Goal: Task Accomplishment & Management: Complete application form

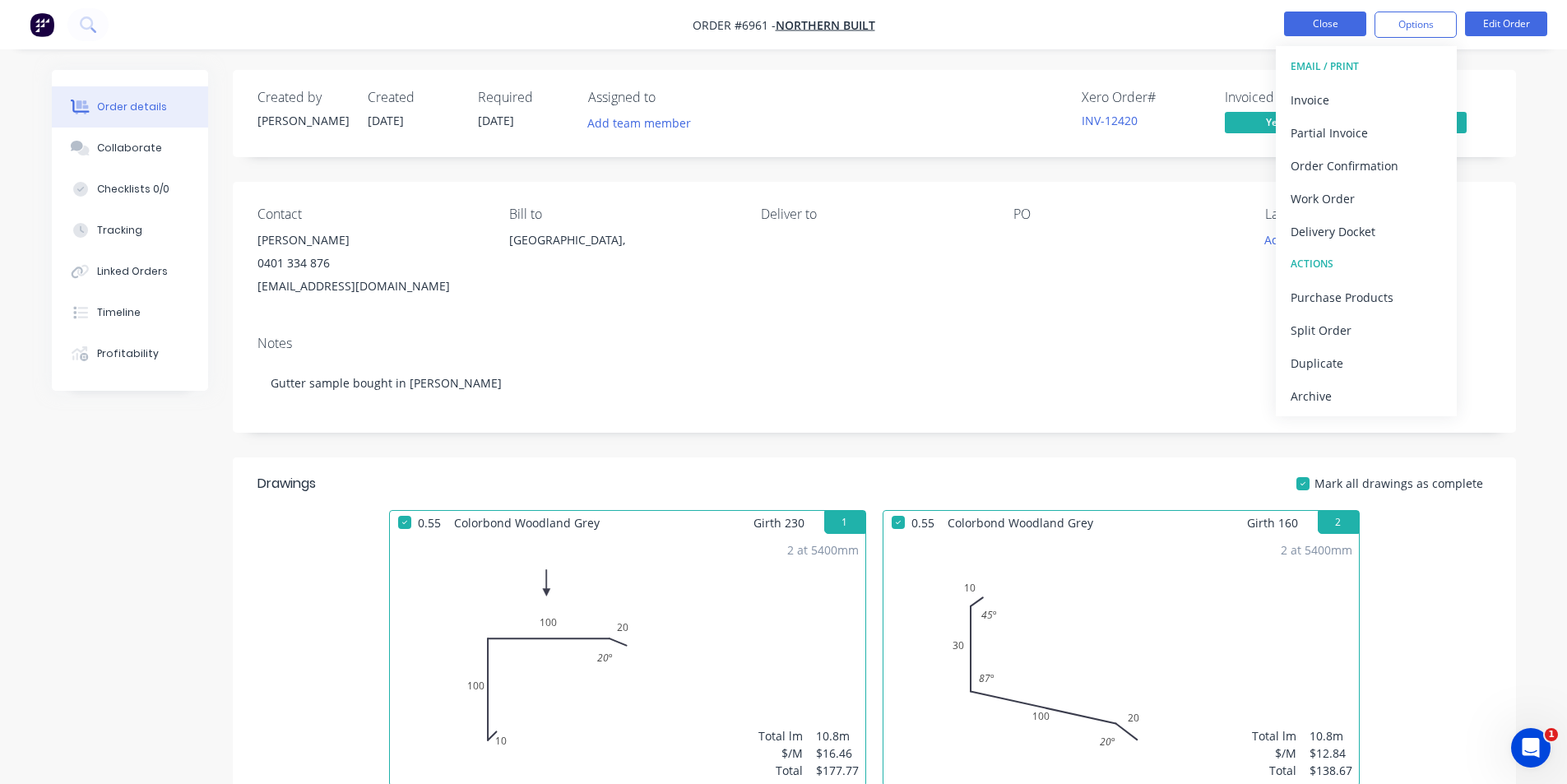
click at [1325, 23] on button "Close" at bounding box center [1325, 23] width 82 height 25
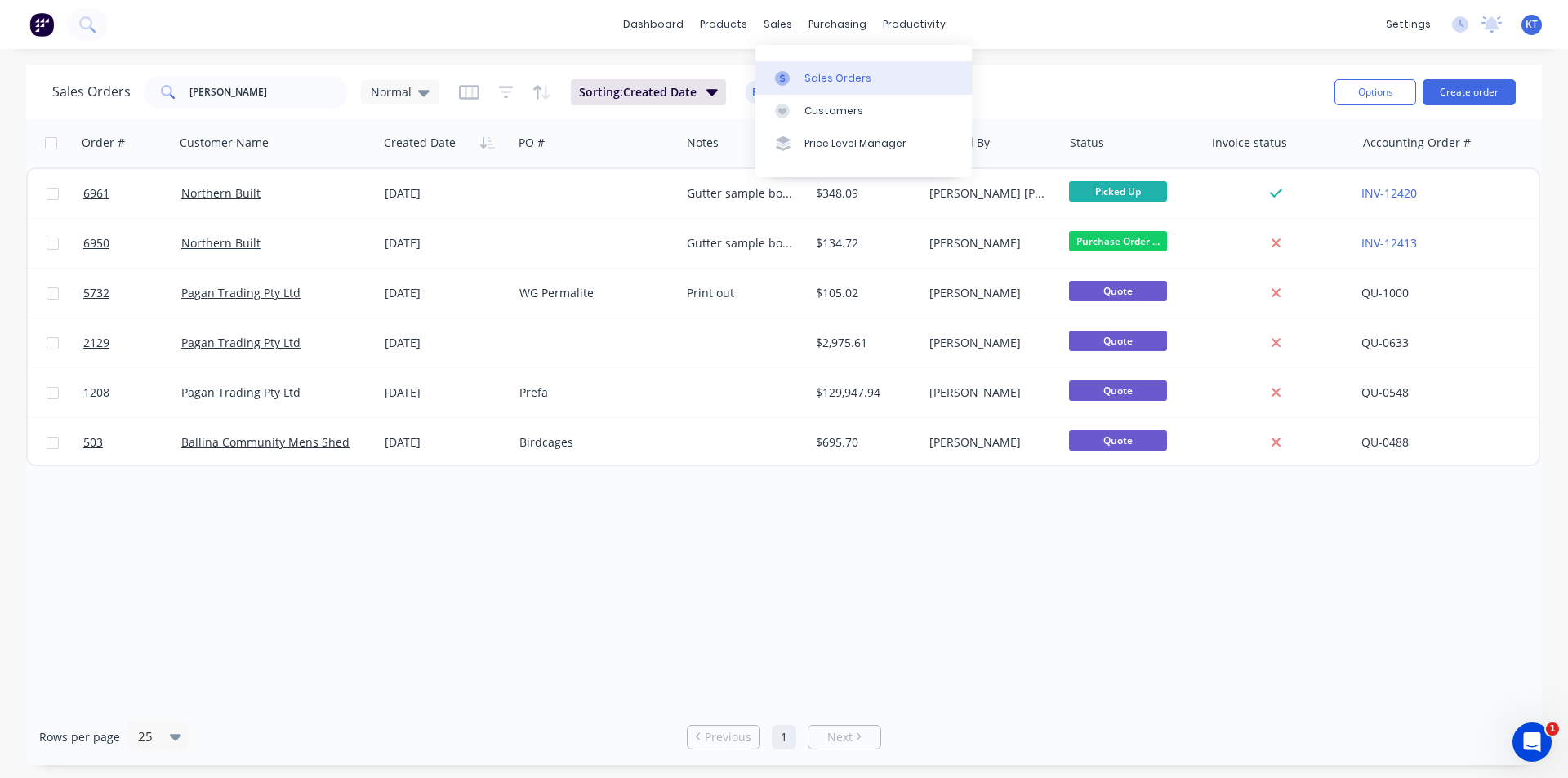
click at [800, 69] on link "Sales Orders" at bounding box center [863, 77] width 216 height 33
click at [286, 102] on input "[PERSON_NAME]" at bounding box center [269, 92] width 159 height 33
click at [285, 101] on input "[PERSON_NAME]" at bounding box center [269, 92] width 159 height 33
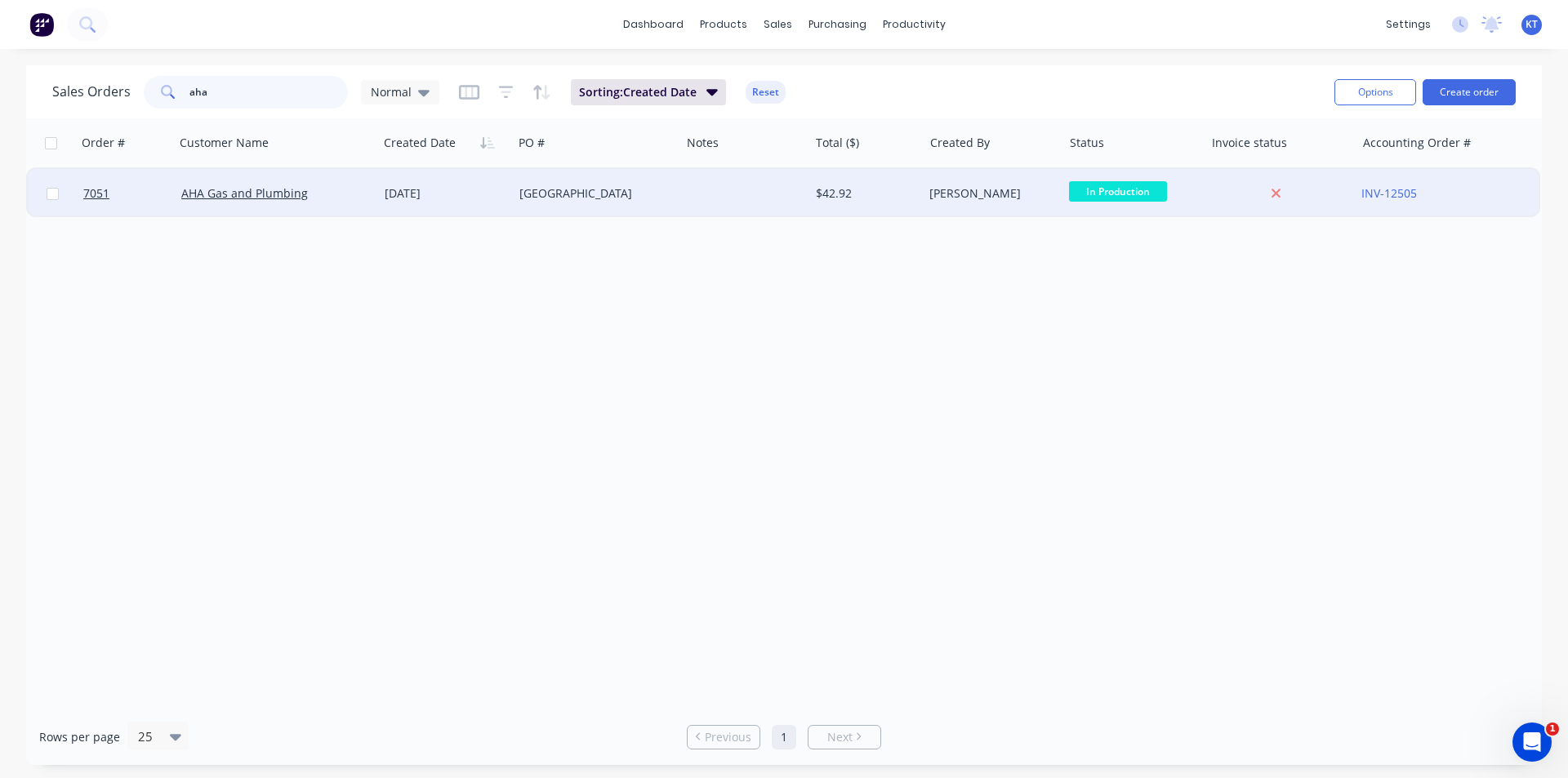
type input "aha"
click at [404, 183] on div "[DATE]" at bounding box center [445, 194] width 135 height 49
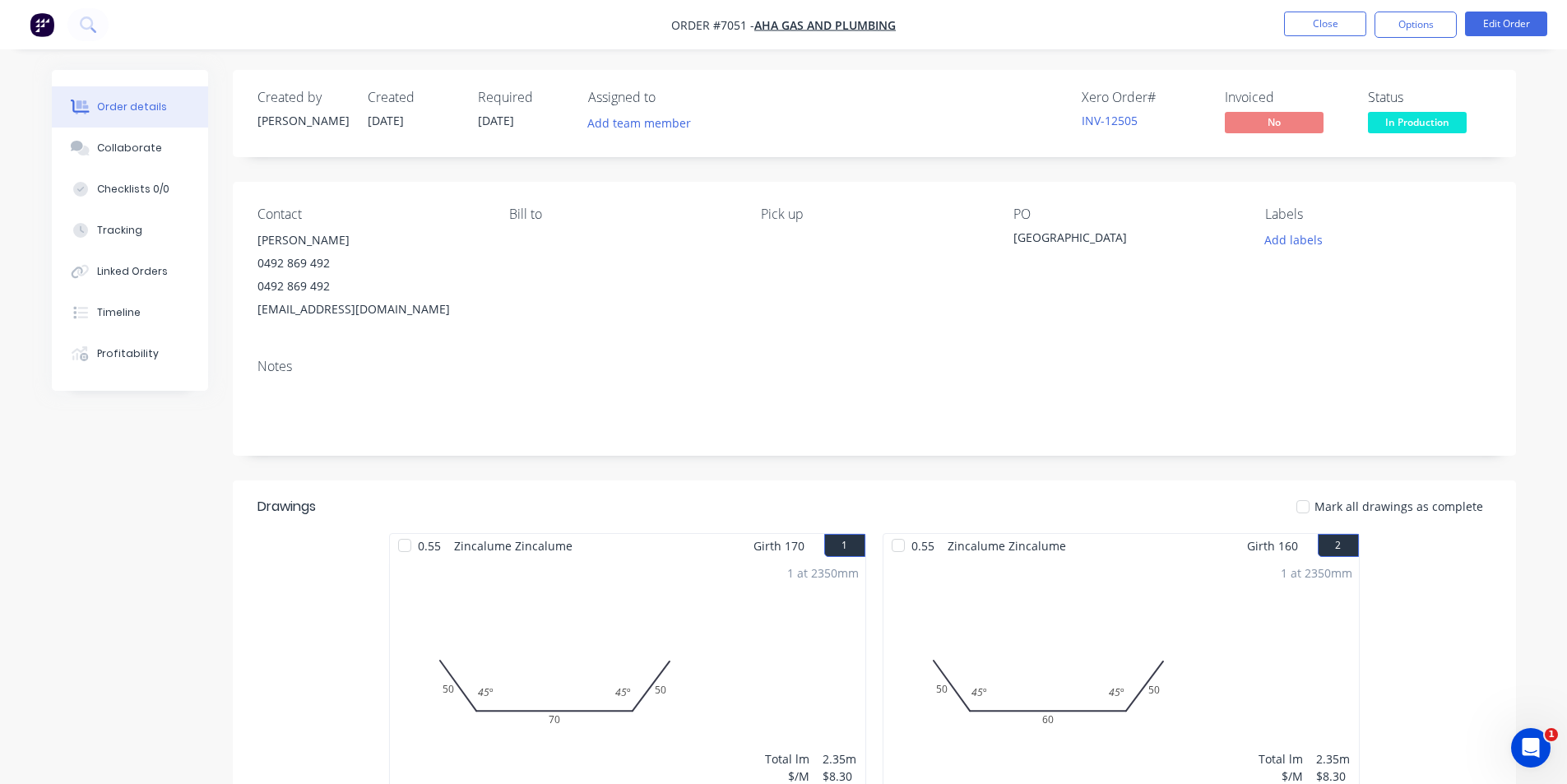
click at [1398, 136] on button "In Production" at bounding box center [1418, 124] width 99 height 25
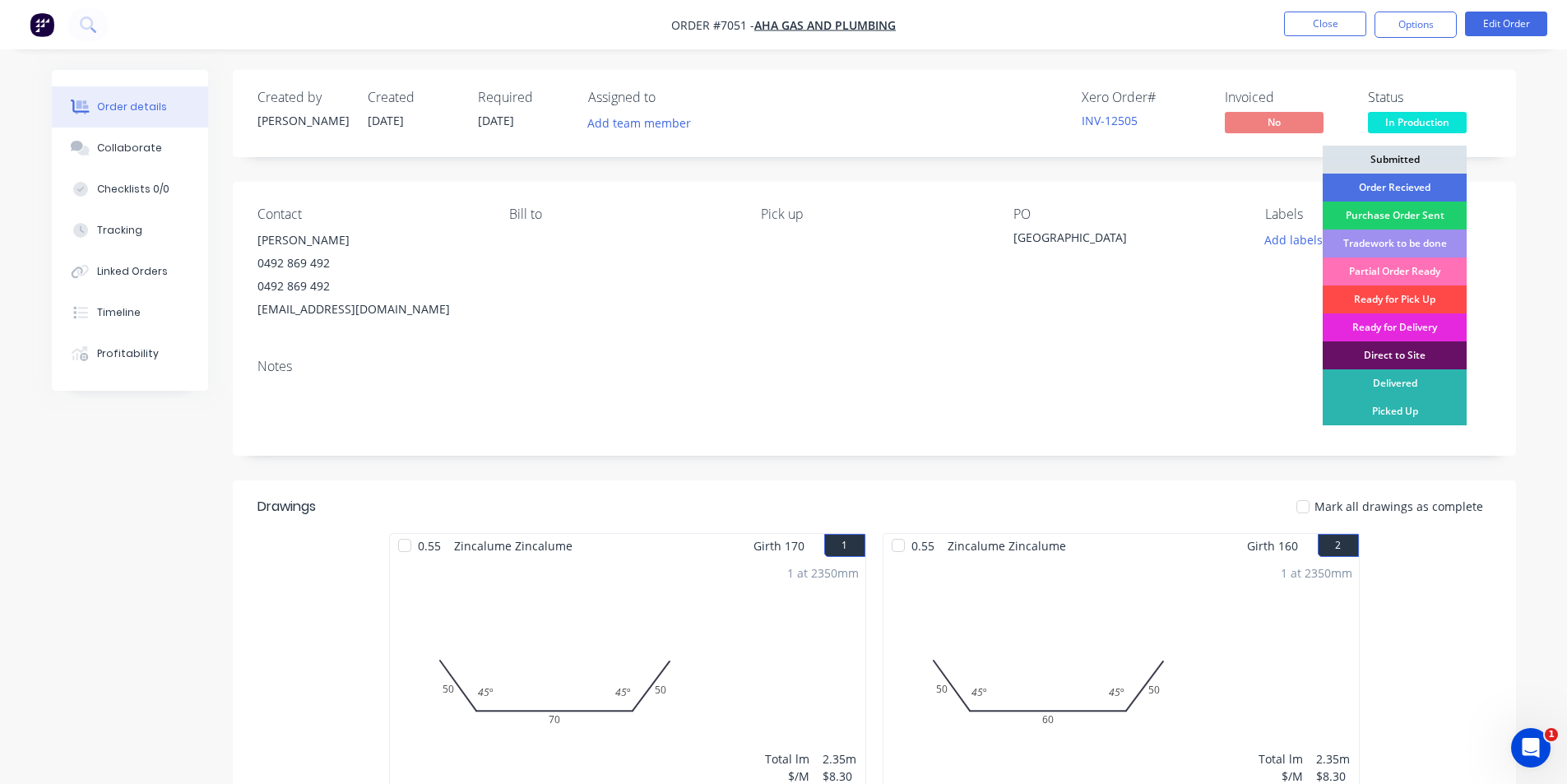
click at [1407, 295] on div "Ready for Pick Up" at bounding box center [1395, 299] width 144 height 28
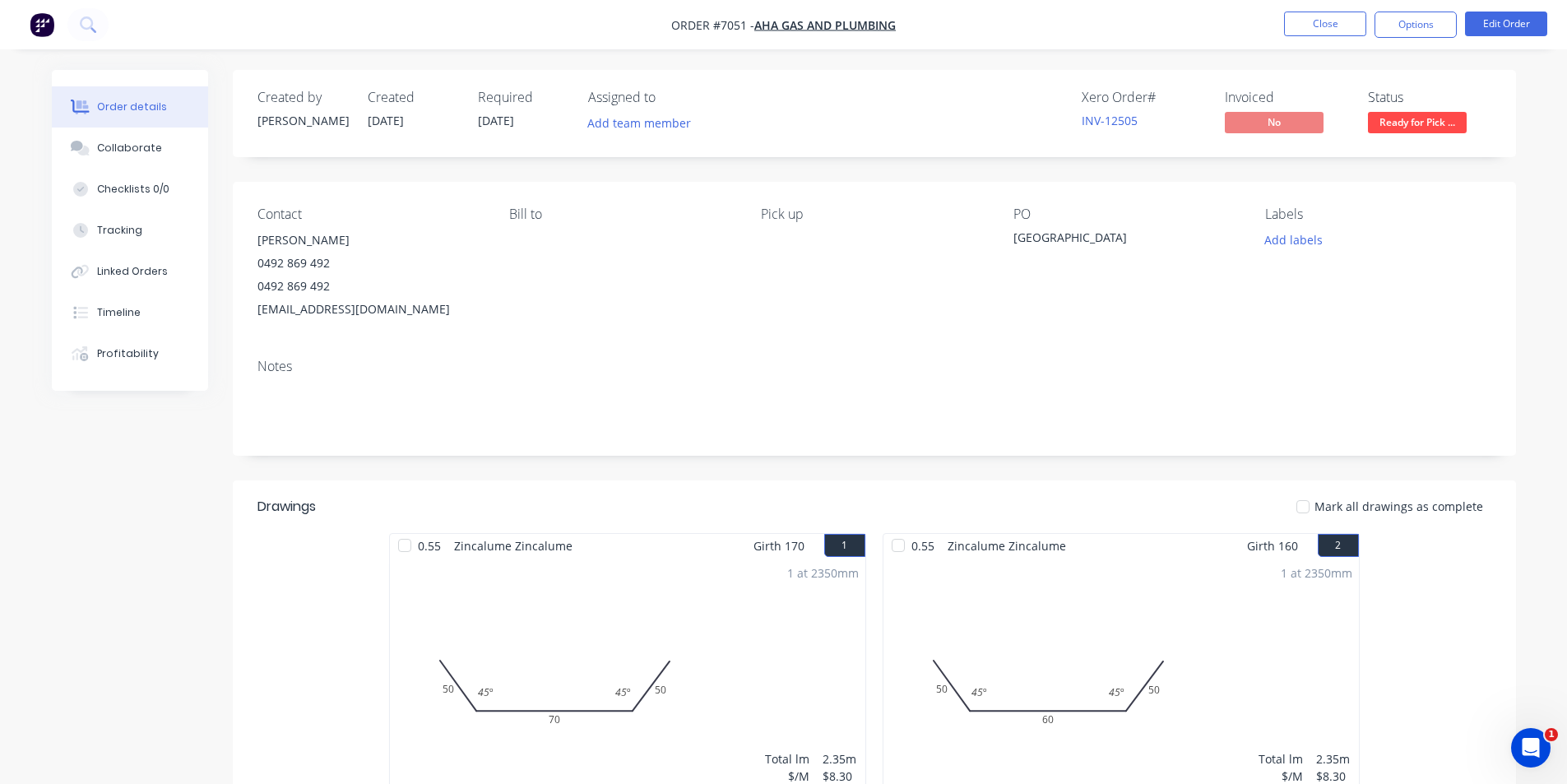
click at [1313, 510] on div at bounding box center [1303, 506] width 33 height 33
click at [1376, 34] on button "Options" at bounding box center [1416, 24] width 82 height 26
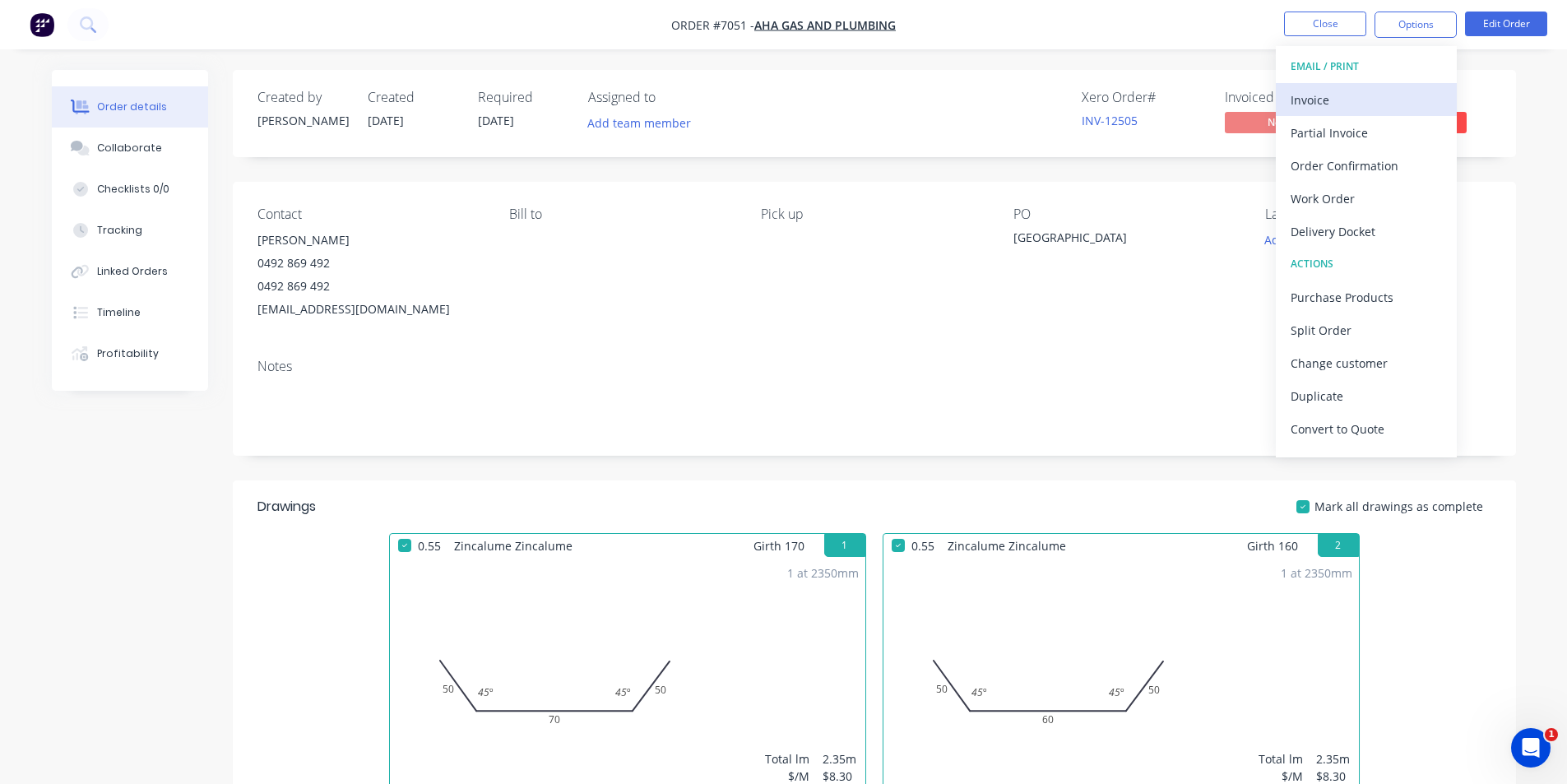
click at [1290, 112] on button "Invoice" at bounding box center [1366, 99] width 181 height 33
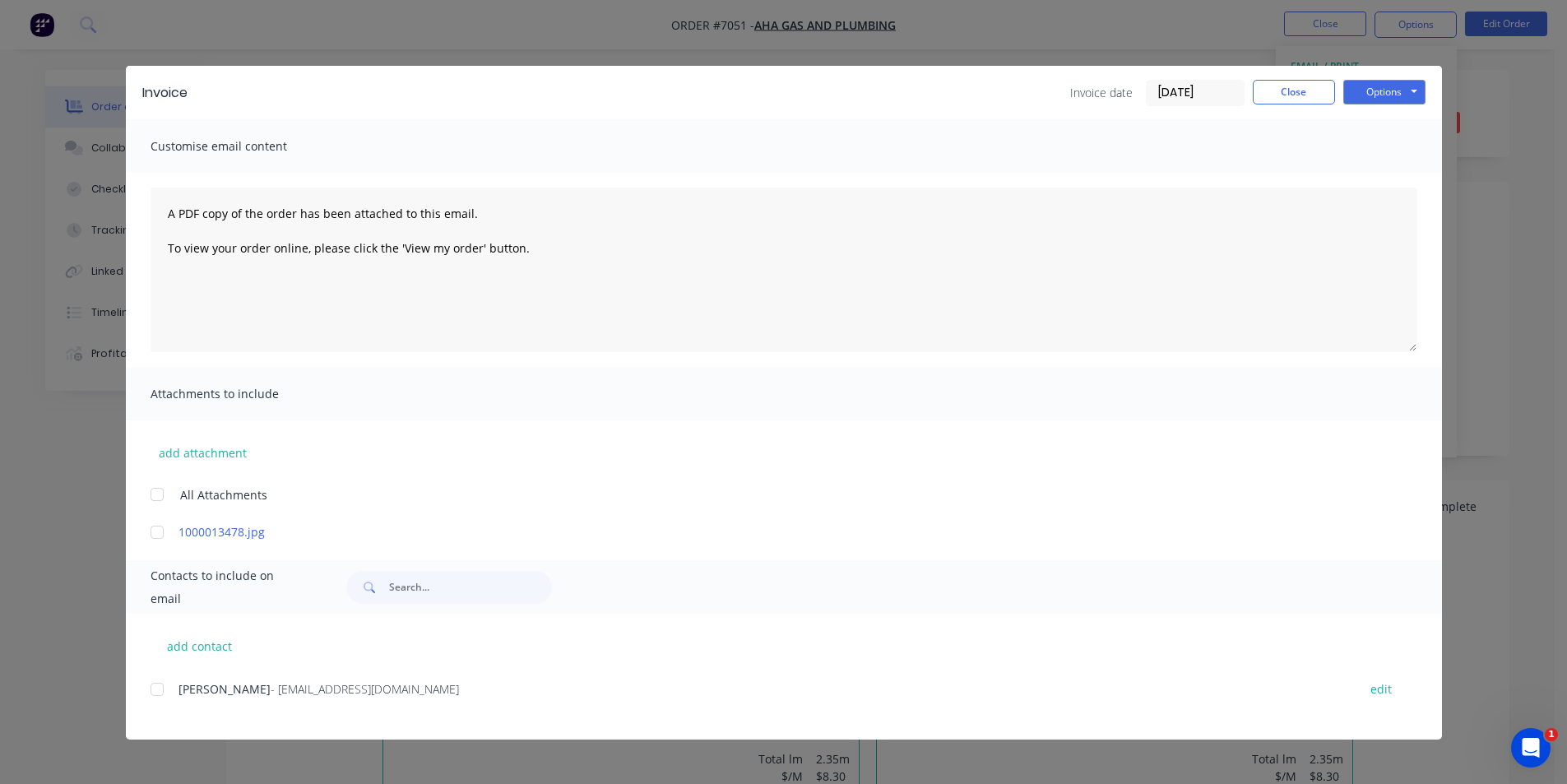
click at [148, 695] on div "add contact [PERSON_NAME] - [PERSON_NAME][EMAIL_ADDRESS][DOMAIN_NAME] edit" at bounding box center [784, 676] width 1316 height 125
click at [159, 695] on div at bounding box center [157, 688] width 33 height 33
click at [1384, 87] on button "Options" at bounding box center [1384, 91] width 82 height 25
click at [1397, 177] on button "Email" at bounding box center [1395, 176] width 105 height 27
click at [1296, 97] on button "Close" at bounding box center [1294, 91] width 82 height 25
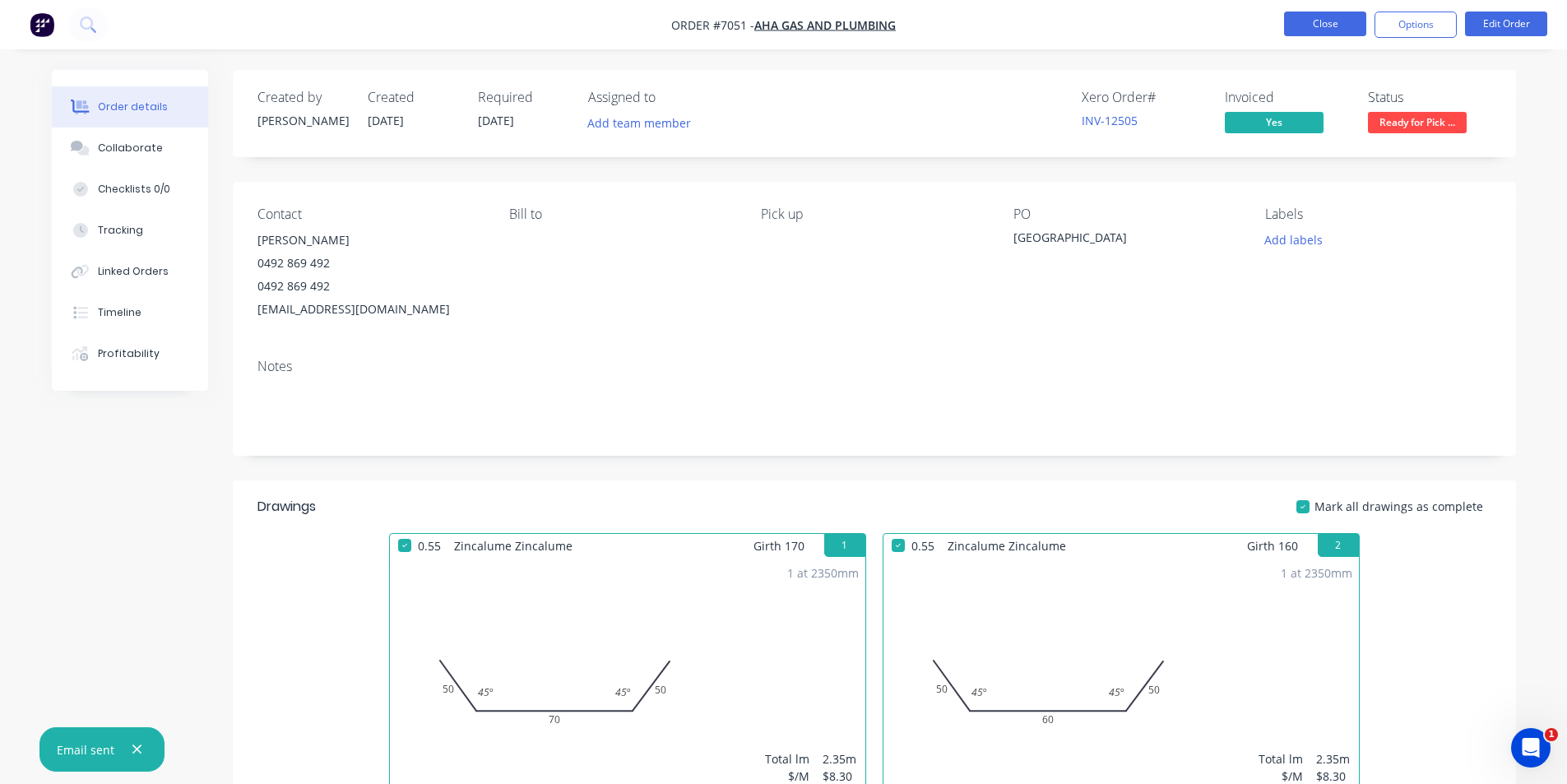
click at [1353, 29] on button "Close" at bounding box center [1325, 23] width 82 height 25
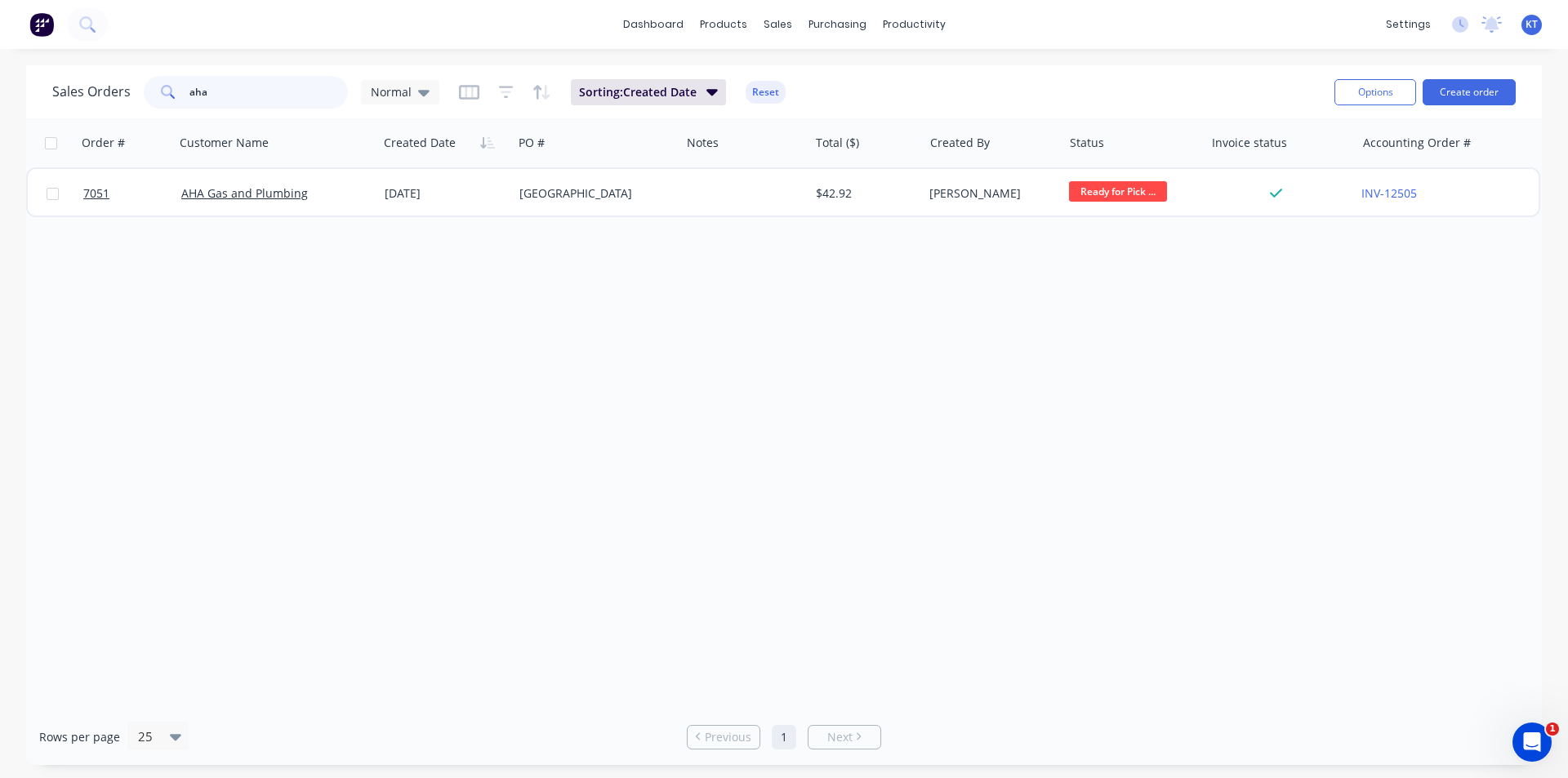
click at [325, 96] on input "aha" at bounding box center [269, 92] width 159 height 33
click at [1466, 87] on button "Create order" at bounding box center [1469, 91] width 93 height 26
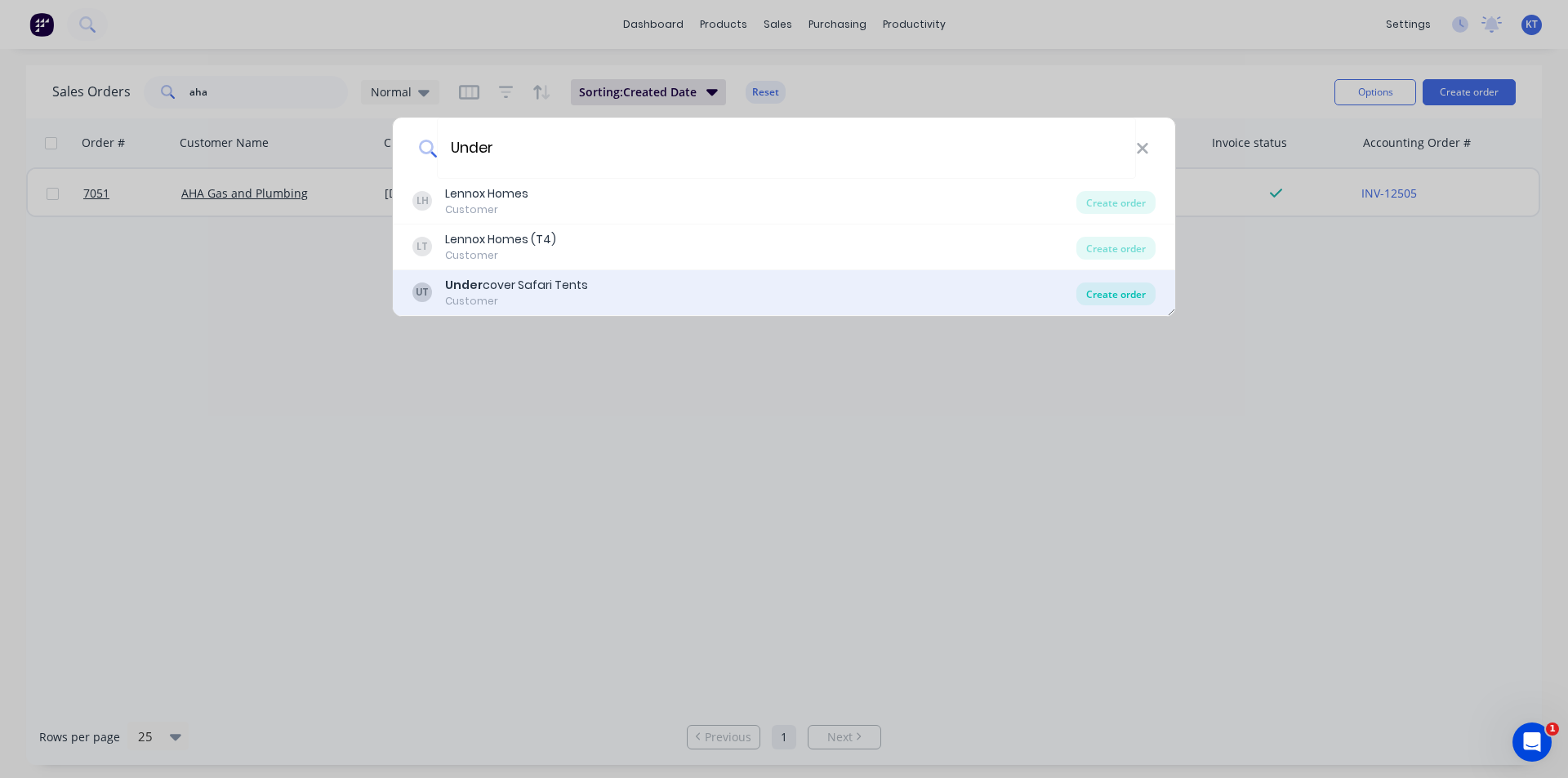
type input "Under"
click at [1118, 300] on div "Create order" at bounding box center [1115, 294] width 79 height 23
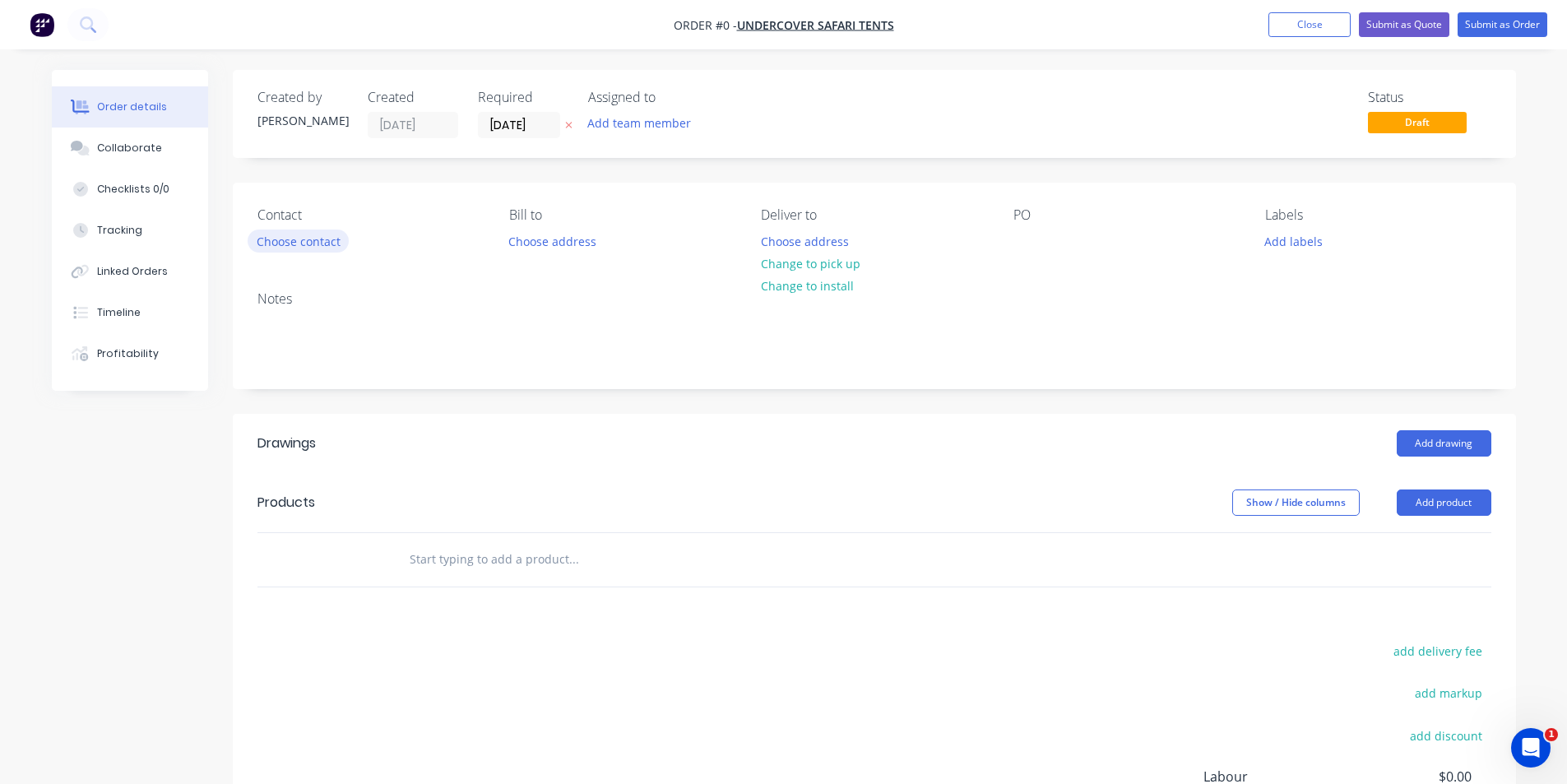
click at [309, 235] on button "Choose contact" at bounding box center [298, 241] width 102 height 22
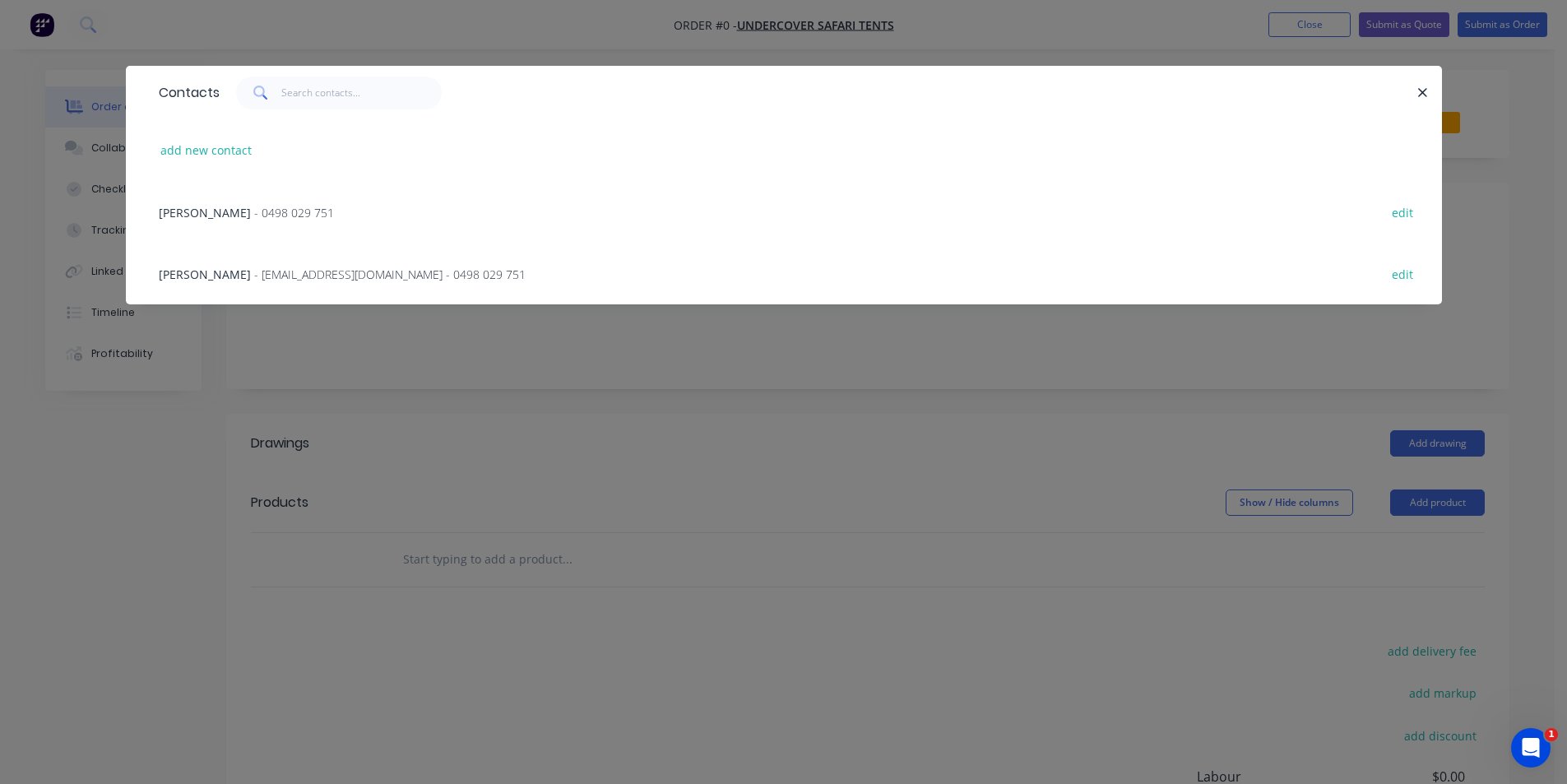
click at [264, 278] on span "- [EMAIL_ADDRESS][DOMAIN_NAME] - 0498 029 751" at bounding box center [390, 274] width 271 height 15
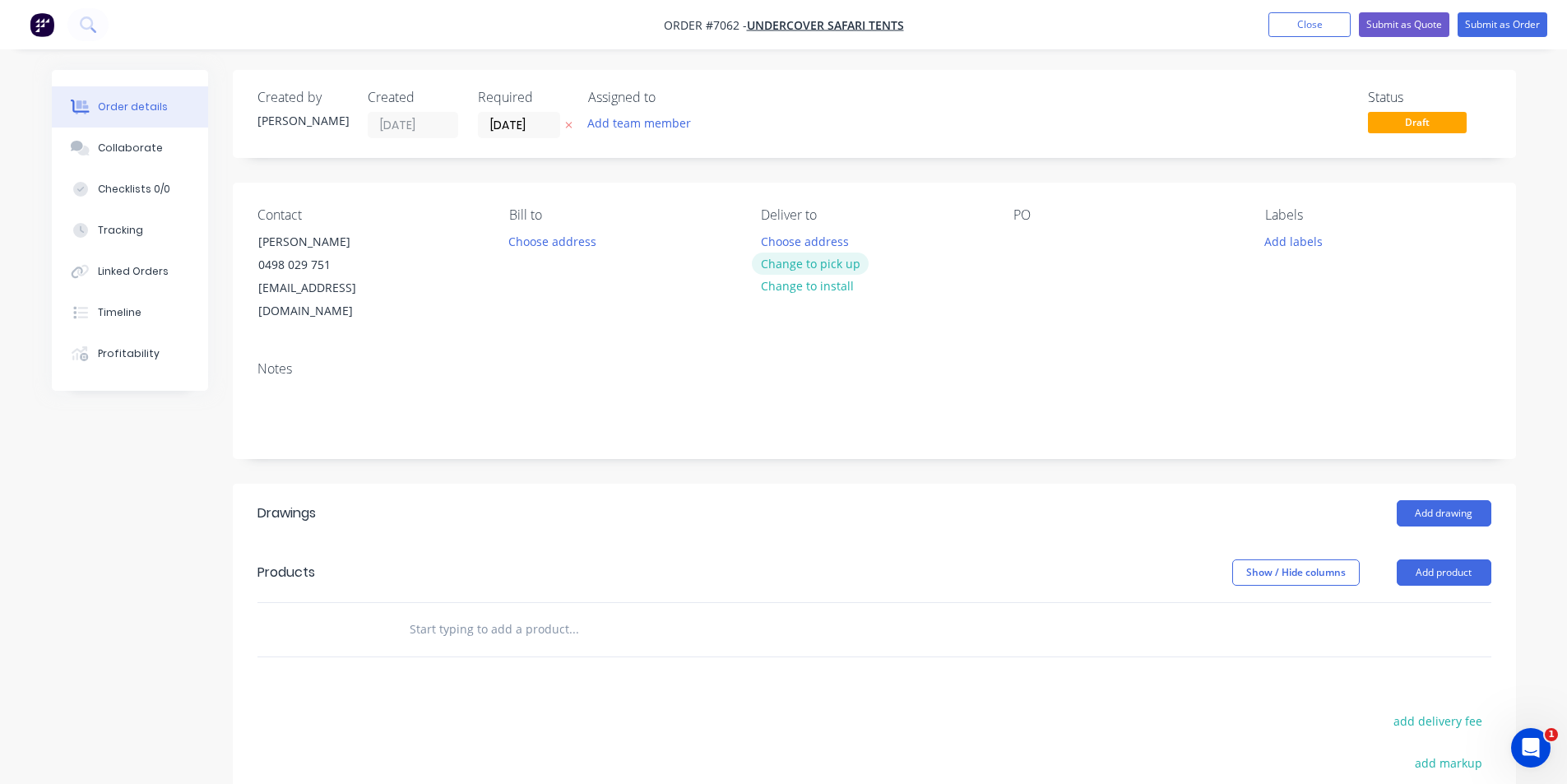
click at [800, 259] on button "Change to pick up" at bounding box center [810, 264] width 117 height 22
click at [1411, 500] on button "Add drawing" at bounding box center [1444, 513] width 95 height 26
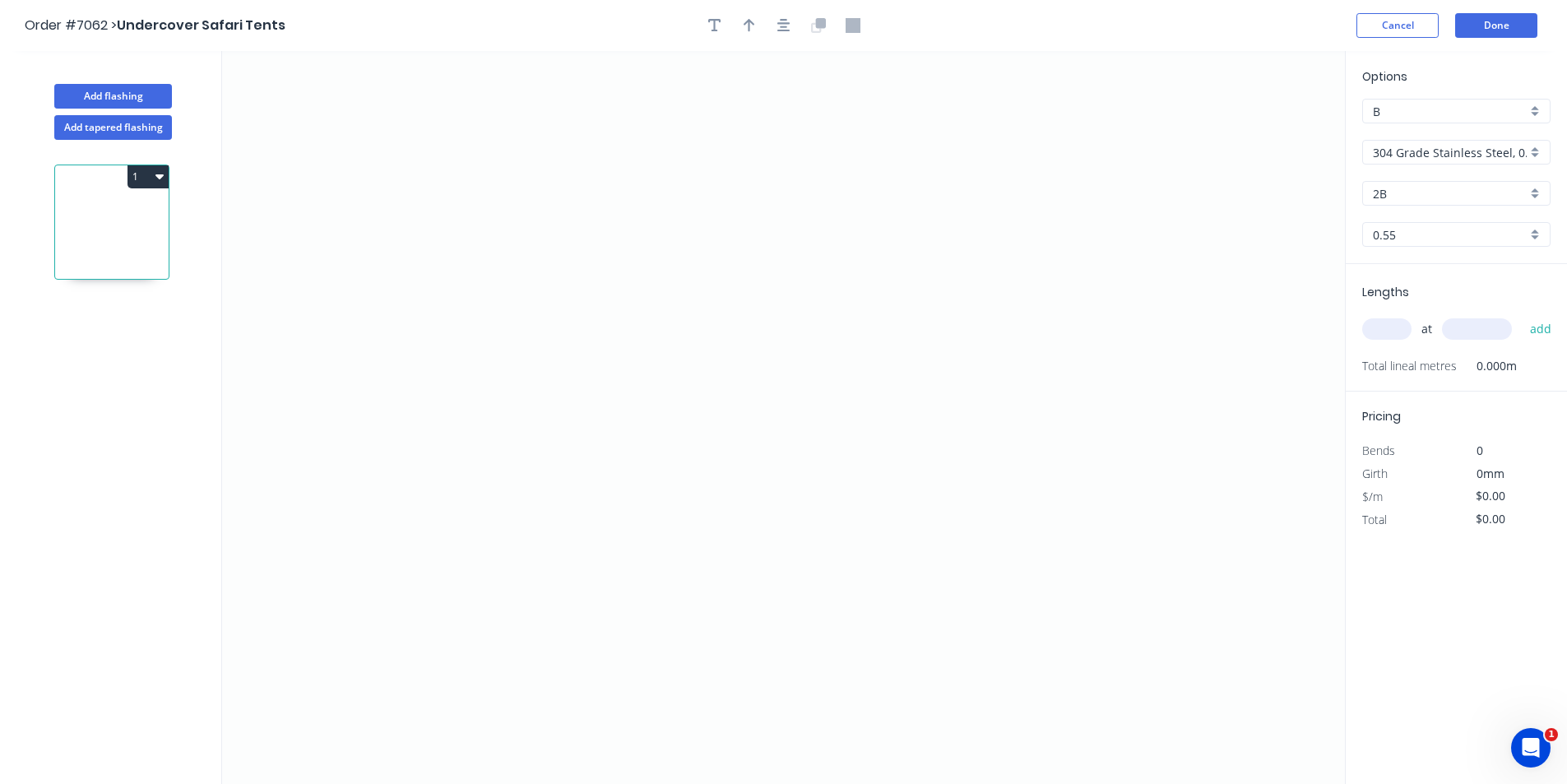
click at [1407, 158] on input "304 Grade Stainless Steel, 0.9mm Perforated Pattern 208 - 2mm hole" at bounding box center [1450, 153] width 154 height 17
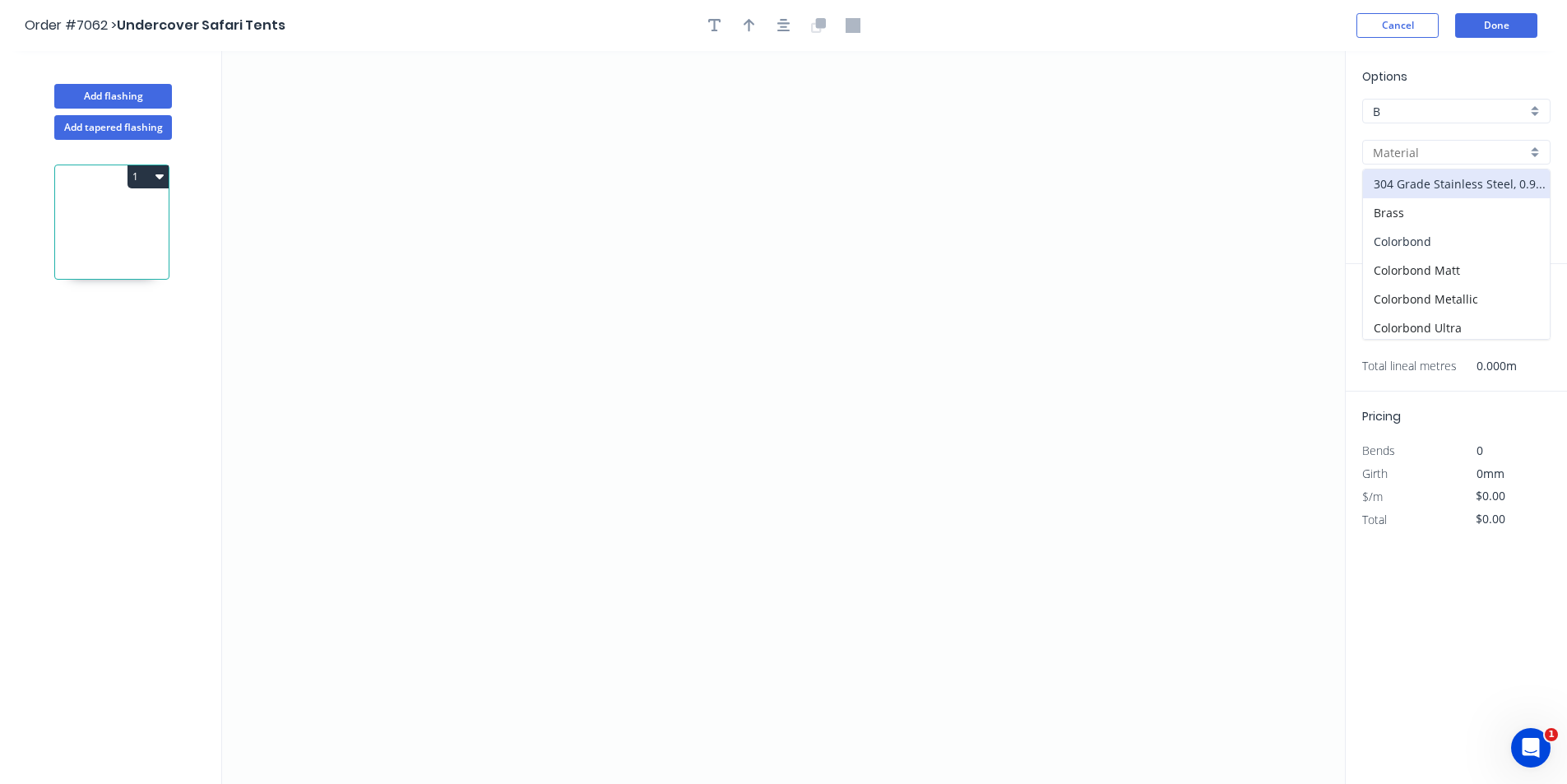
click at [1437, 229] on div "Colorbond" at bounding box center [1456, 241] width 187 height 29
type input "Colorbond"
type input "Basalt"
click at [1426, 188] on input "Basalt" at bounding box center [1450, 194] width 154 height 17
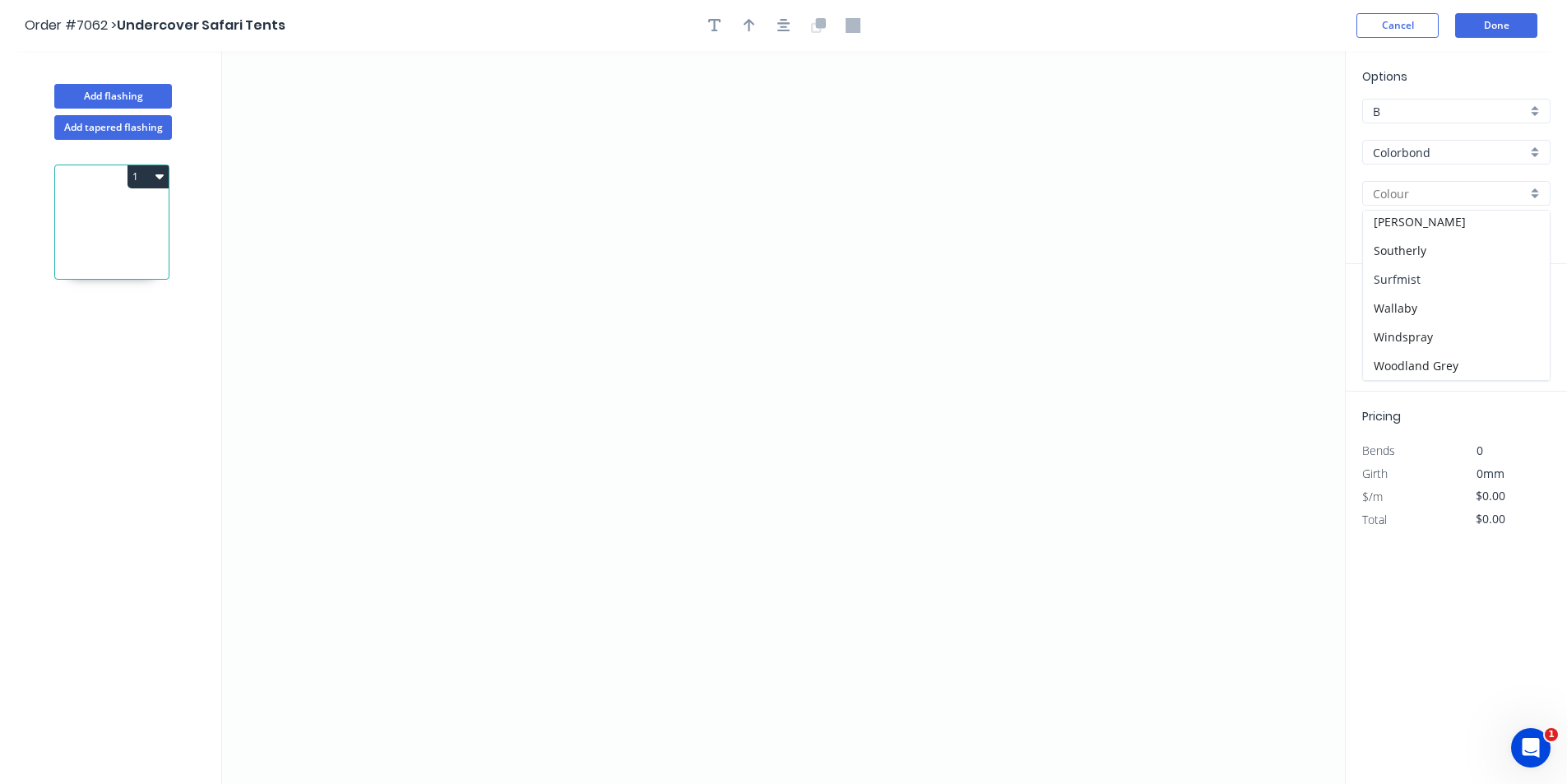
click at [1424, 288] on div "Surfmist" at bounding box center [1456, 279] width 187 height 29
type input "Surfmist"
click at [691, 265] on icon "0" at bounding box center [784, 417] width 1123 height 733
click at [689, 382] on icon "0" at bounding box center [784, 417] width 1123 height 733
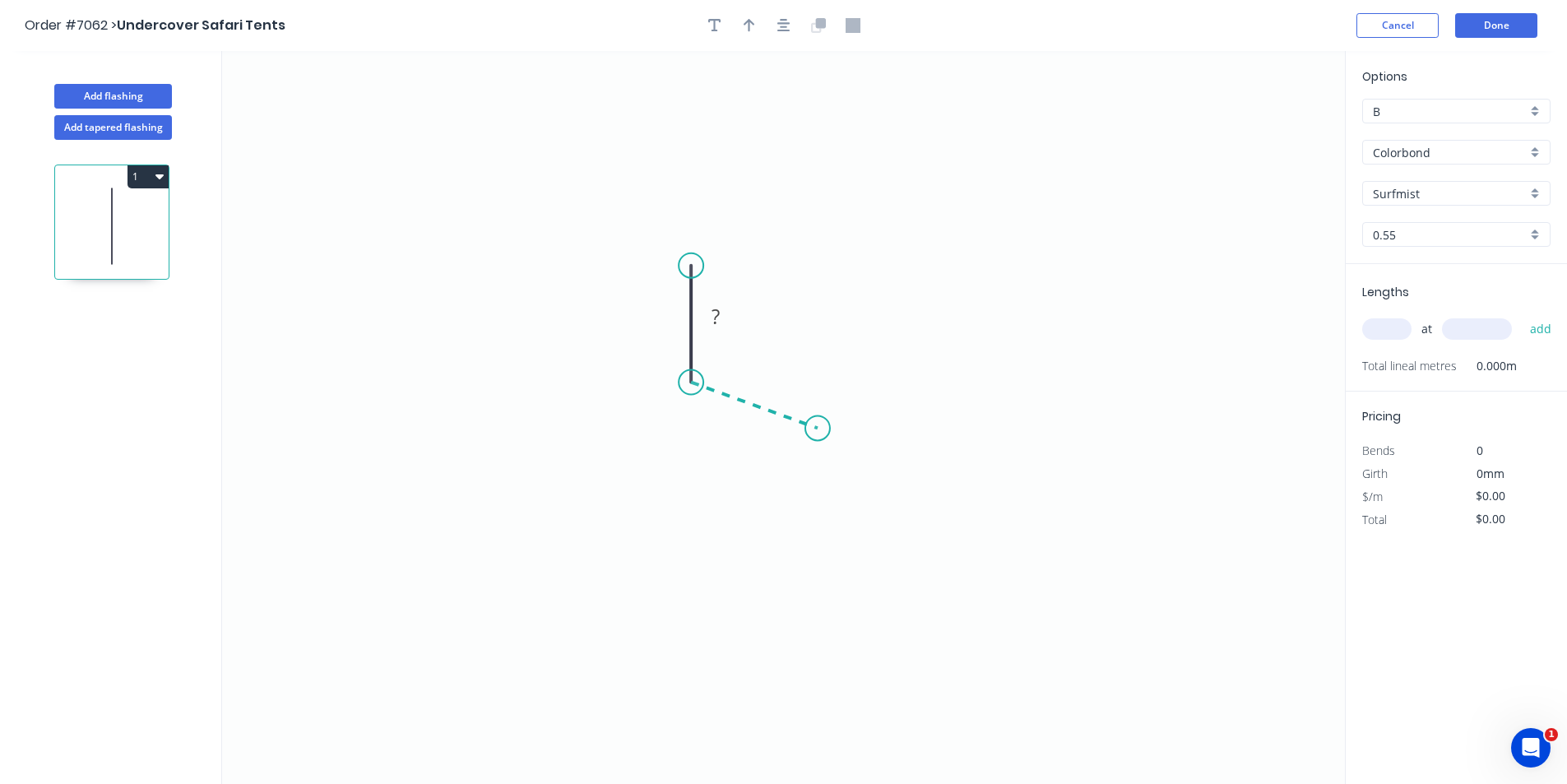
click at [818, 428] on icon "0 ?" at bounding box center [784, 417] width 1123 height 733
click at [670, 315] on tspan "?" at bounding box center [667, 317] width 9 height 27
type input "$6.05"
click at [790, 26] on button "button" at bounding box center [784, 25] width 25 height 25
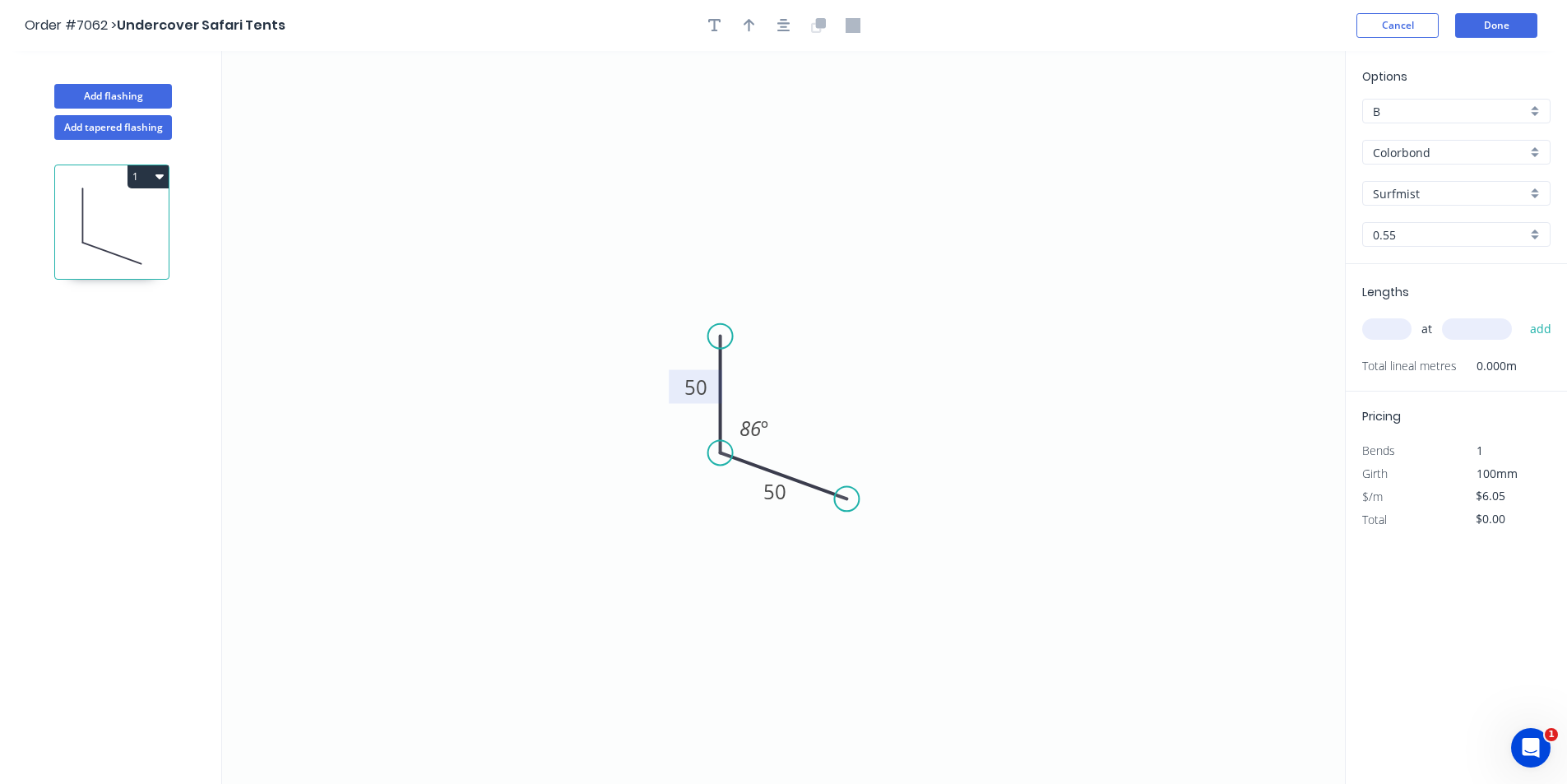
click at [763, 25] on div at bounding box center [784, 25] width 172 height 25
click at [751, 23] on icon "button" at bounding box center [749, 25] width 11 height 13
click at [1261, 132] on icon at bounding box center [1261, 114] width 15 height 53
drag, startPoint x: 1261, startPoint y: 132, endPoint x: 793, endPoint y: 399, distance: 538.8
click at [793, 399] on icon at bounding box center [808, 385] width 48 height 48
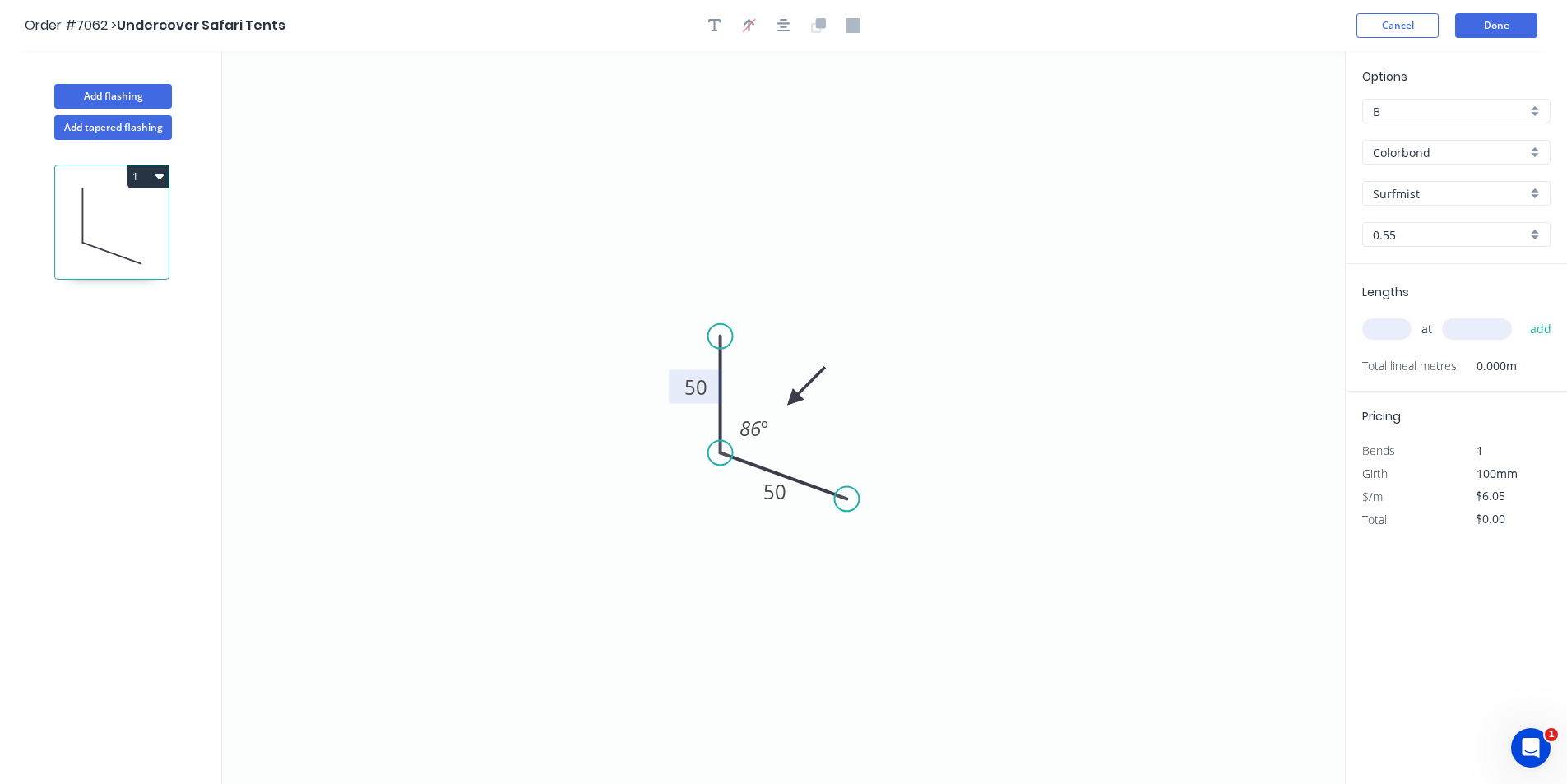
click at [1404, 325] on input "text" at bounding box center [1387, 328] width 50 height 21
type input "2"
type input "3500"
click at [1522, 315] on button "add" at bounding box center [1541, 328] width 38 height 28
type input "$42.35"
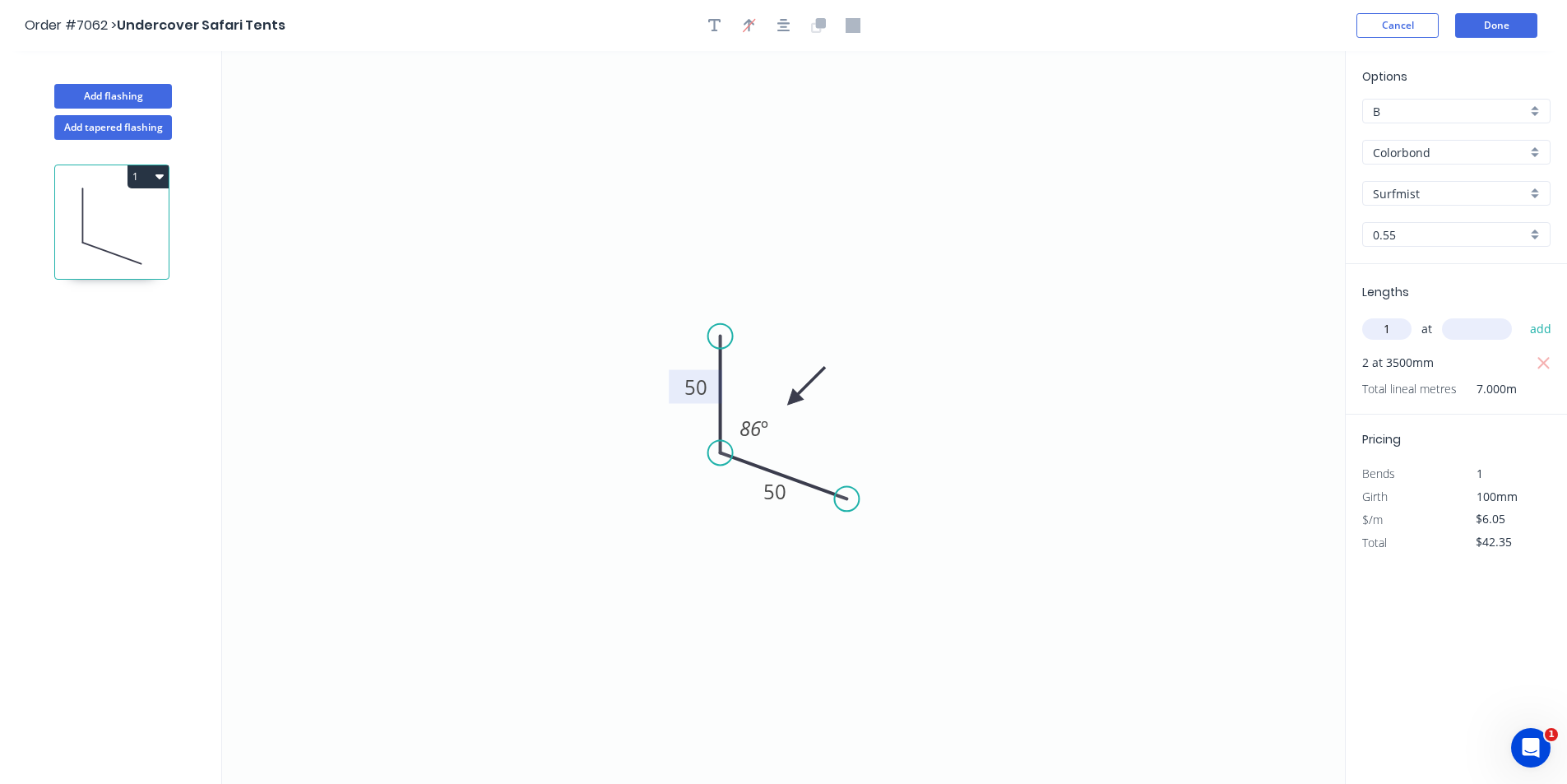
type input "1"
type input "5"
type input "2000"
click at [1522, 315] on button "add" at bounding box center [1541, 328] width 38 height 28
type input "$54.45"
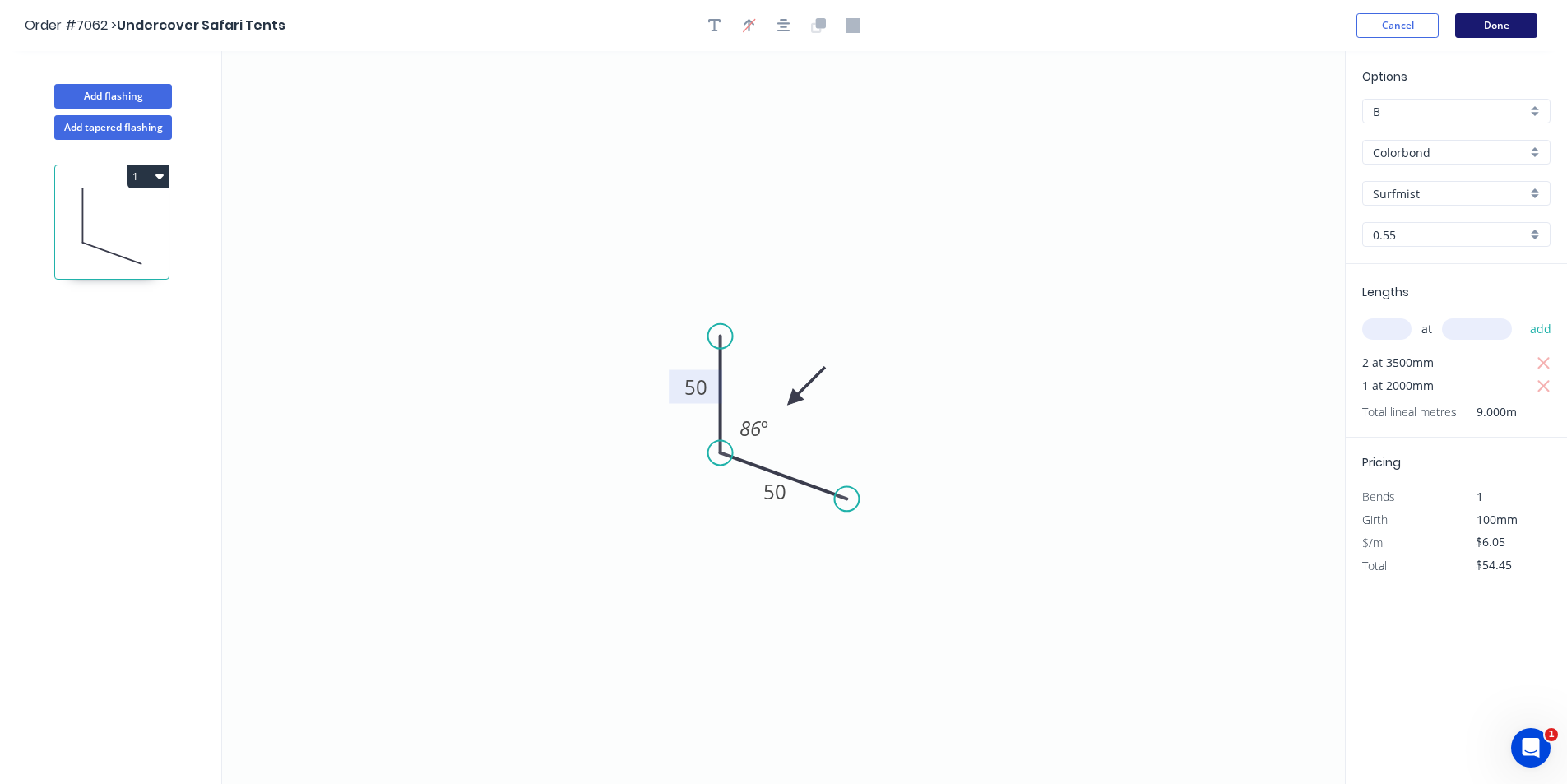
click at [1496, 27] on button "Done" at bounding box center [1496, 25] width 82 height 25
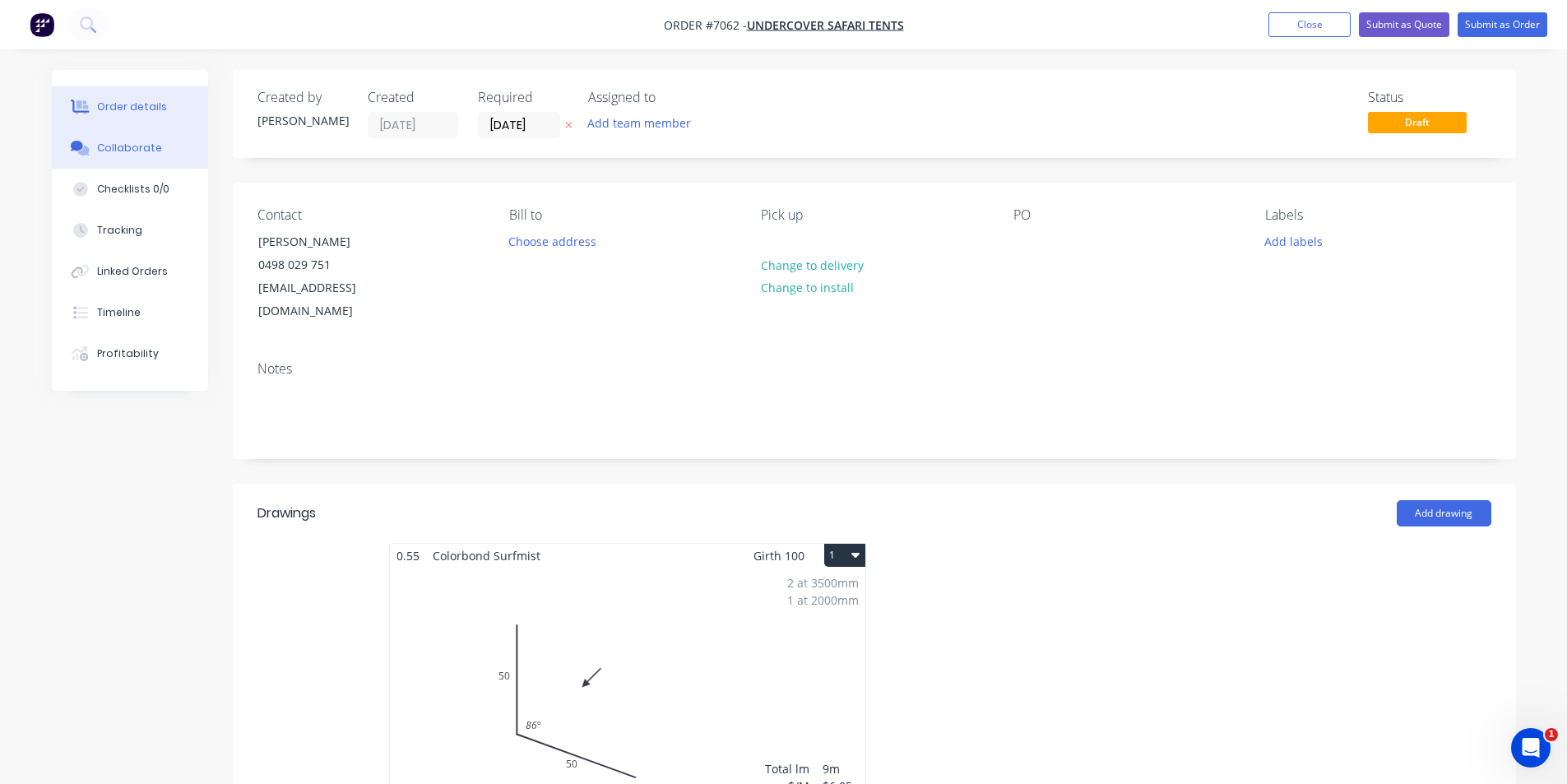
click at [149, 158] on button "Collaborate" at bounding box center [130, 148] width 156 height 41
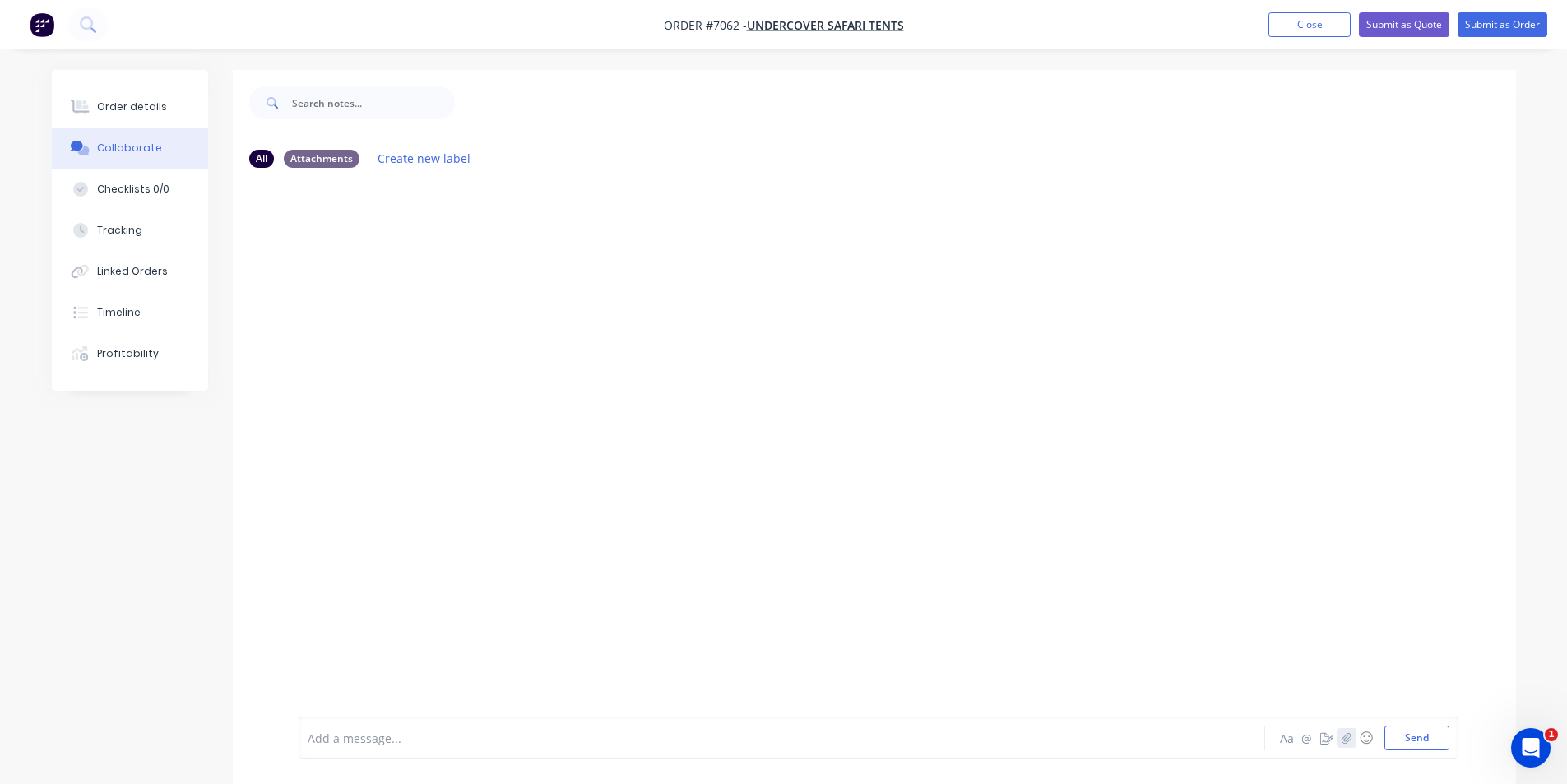
click at [1343, 740] on icon "button" at bounding box center [1346, 737] width 10 height 11
click at [1424, 740] on button "Send" at bounding box center [1417, 737] width 65 height 25
click at [130, 102] on div "Order details" at bounding box center [132, 107] width 70 height 15
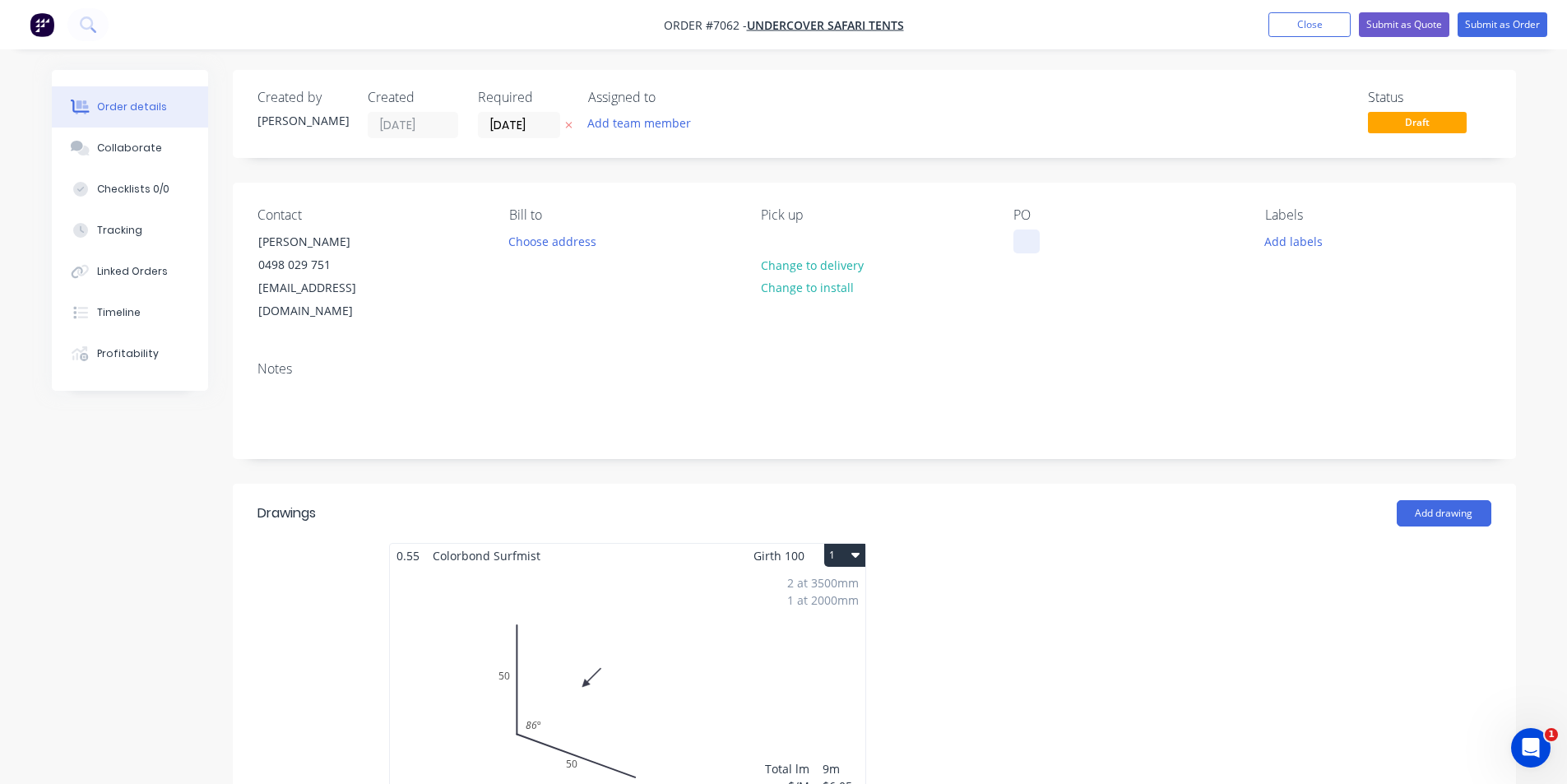
click at [1033, 243] on div at bounding box center [1026, 241] width 26 height 24
click at [1541, 29] on button "Submit as Order" at bounding box center [1502, 24] width 90 height 25
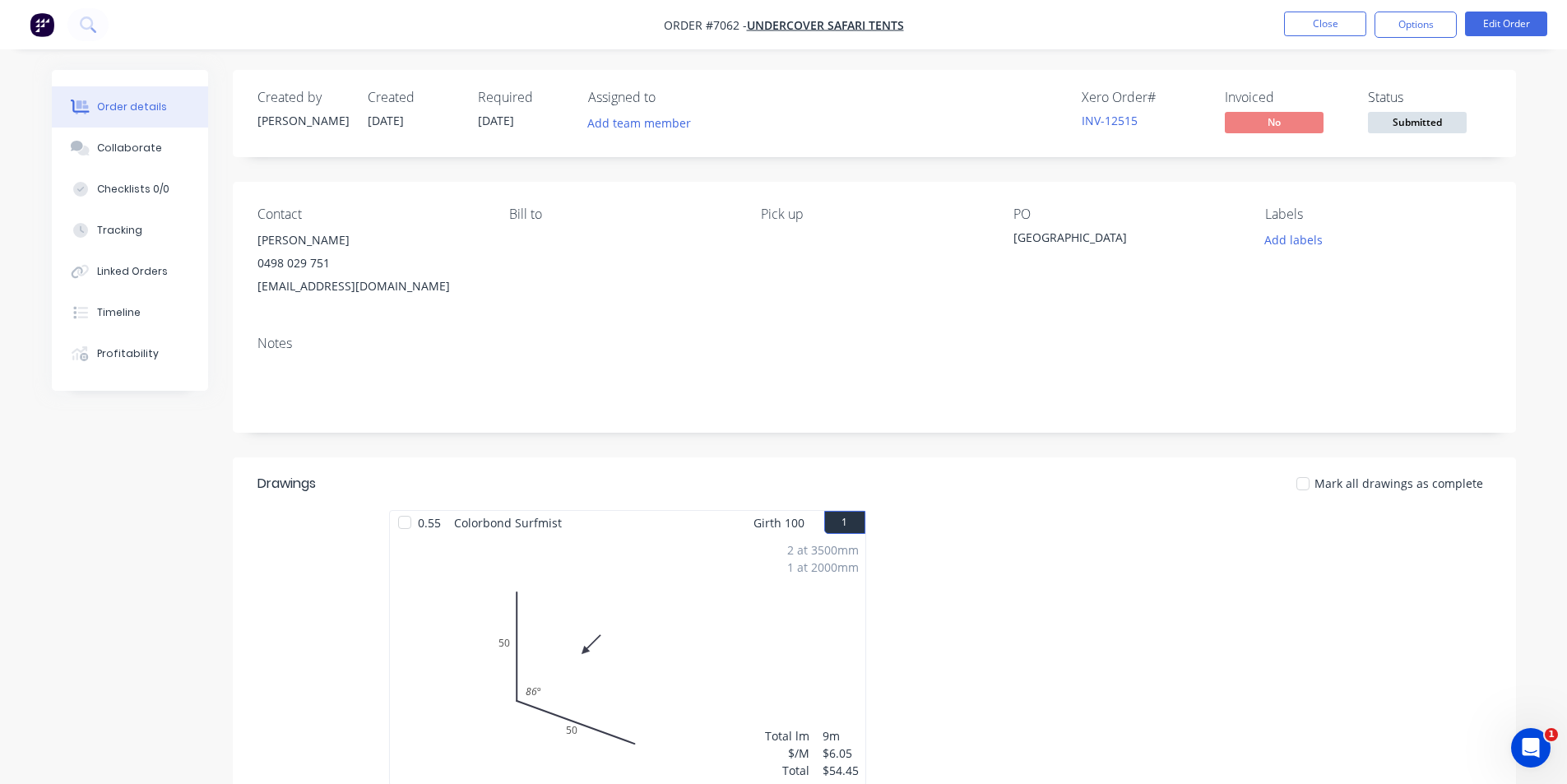
click at [1447, 113] on span "Submitted" at bounding box center [1418, 122] width 99 height 20
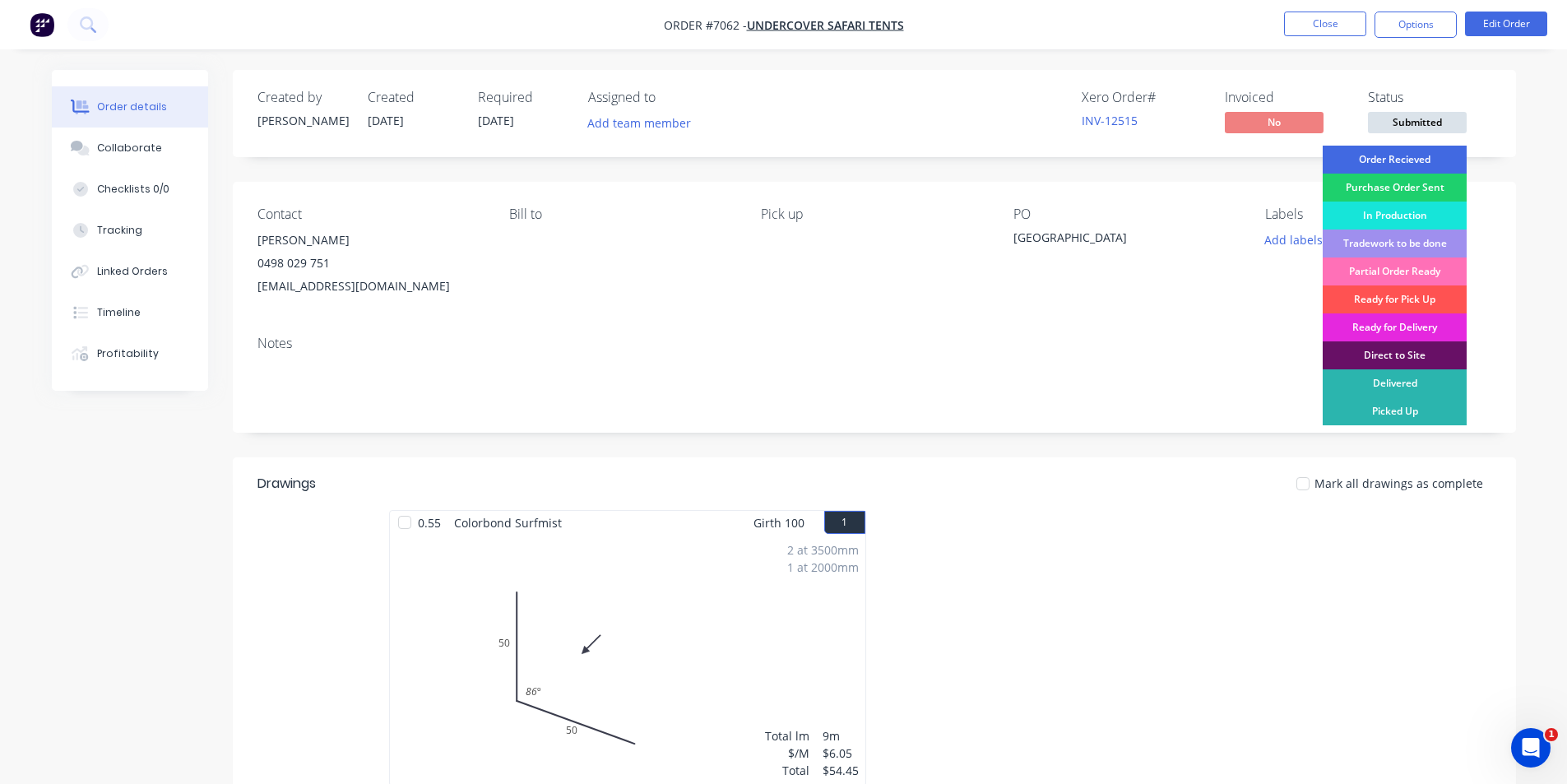
click at [1424, 153] on div "Order Recieved" at bounding box center [1395, 160] width 144 height 28
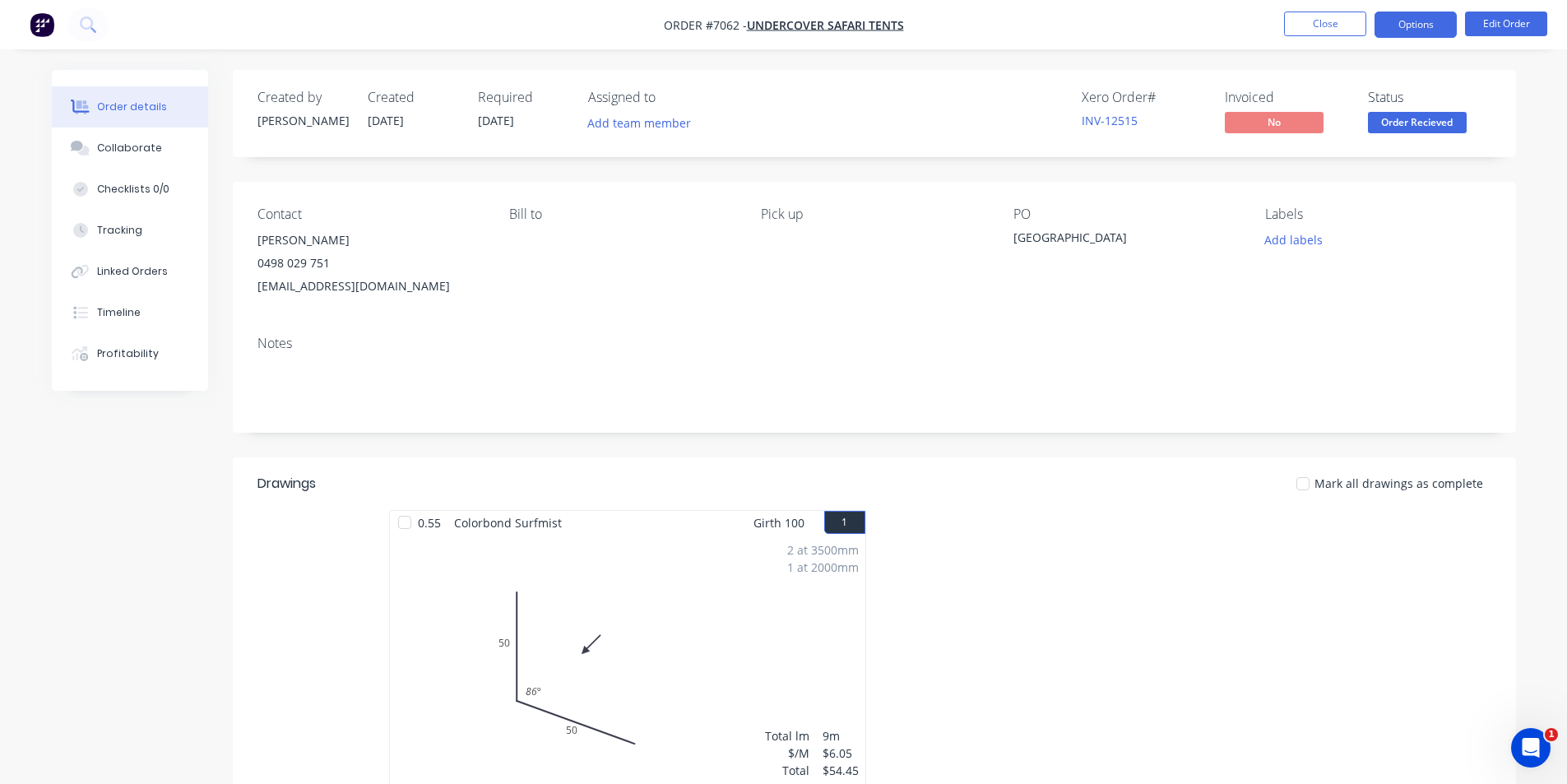
click at [1396, 32] on button "Options" at bounding box center [1416, 24] width 82 height 26
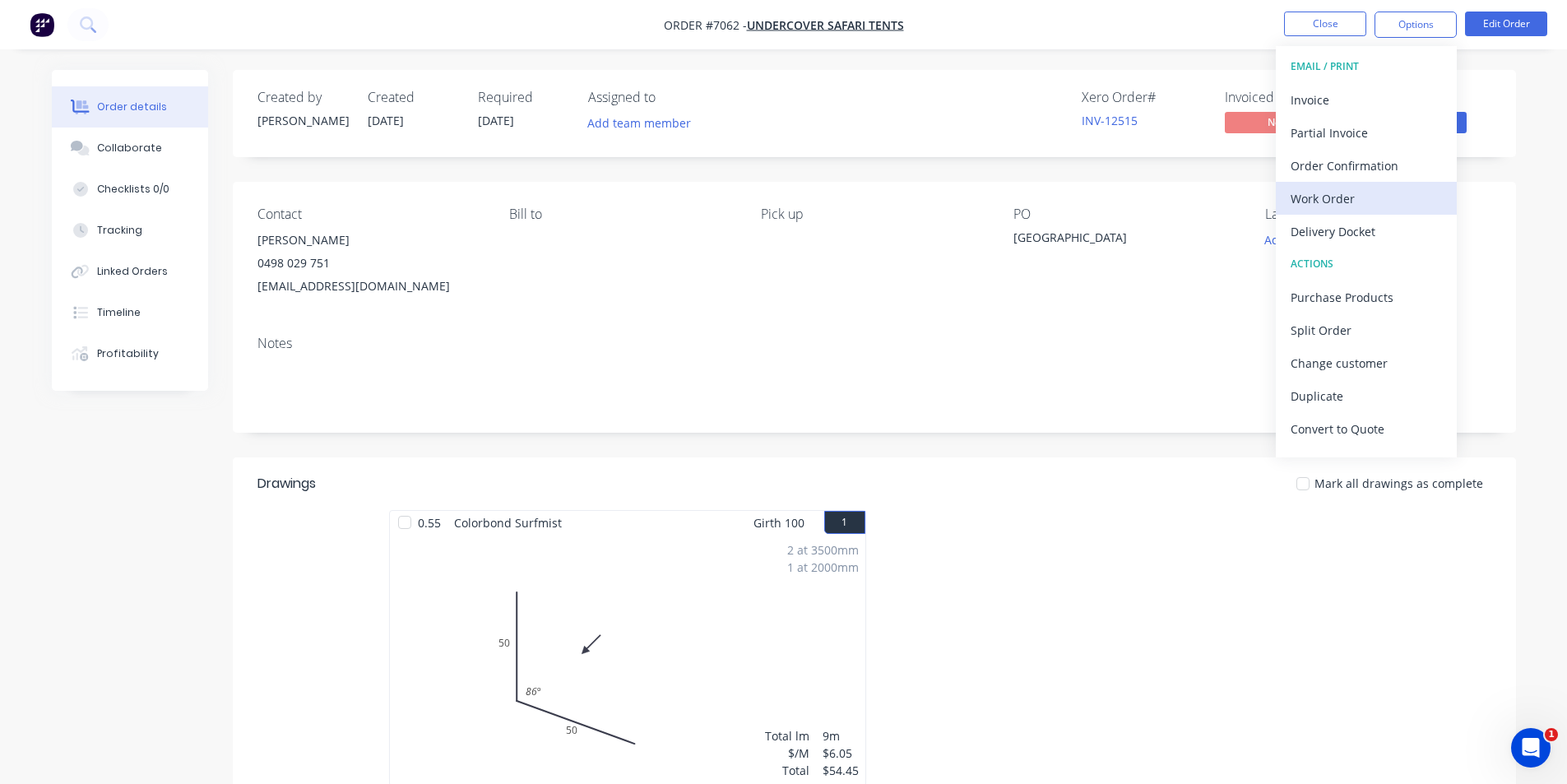
click at [1328, 195] on div "Work Order" at bounding box center [1366, 199] width 151 height 24
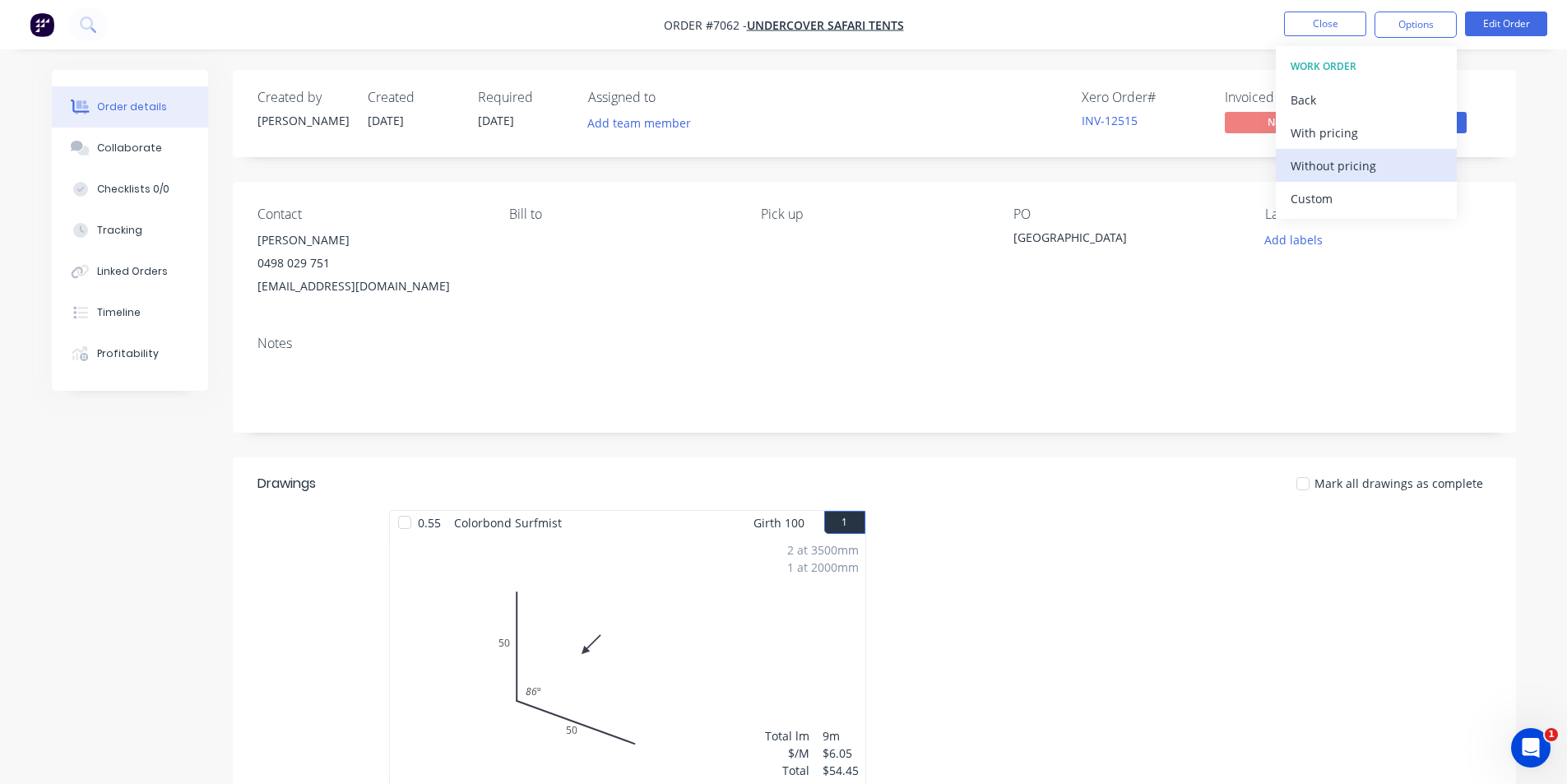
click at [1328, 159] on div "Without pricing" at bounding box center [1366, 166] width 151 height 24
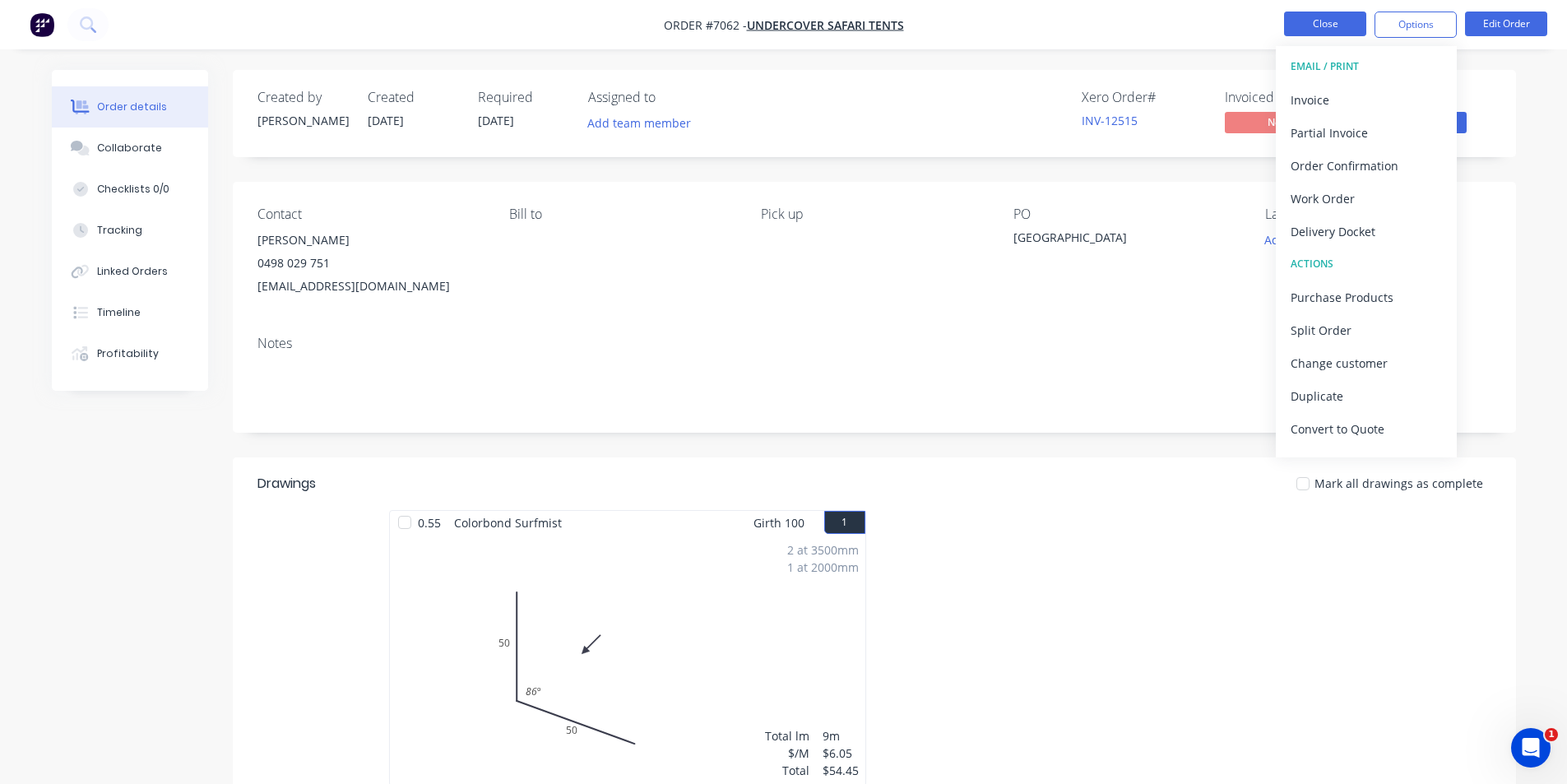
click at [1321, 15] on button "Close" at bounding box center [1325, 23] width 82 height 25
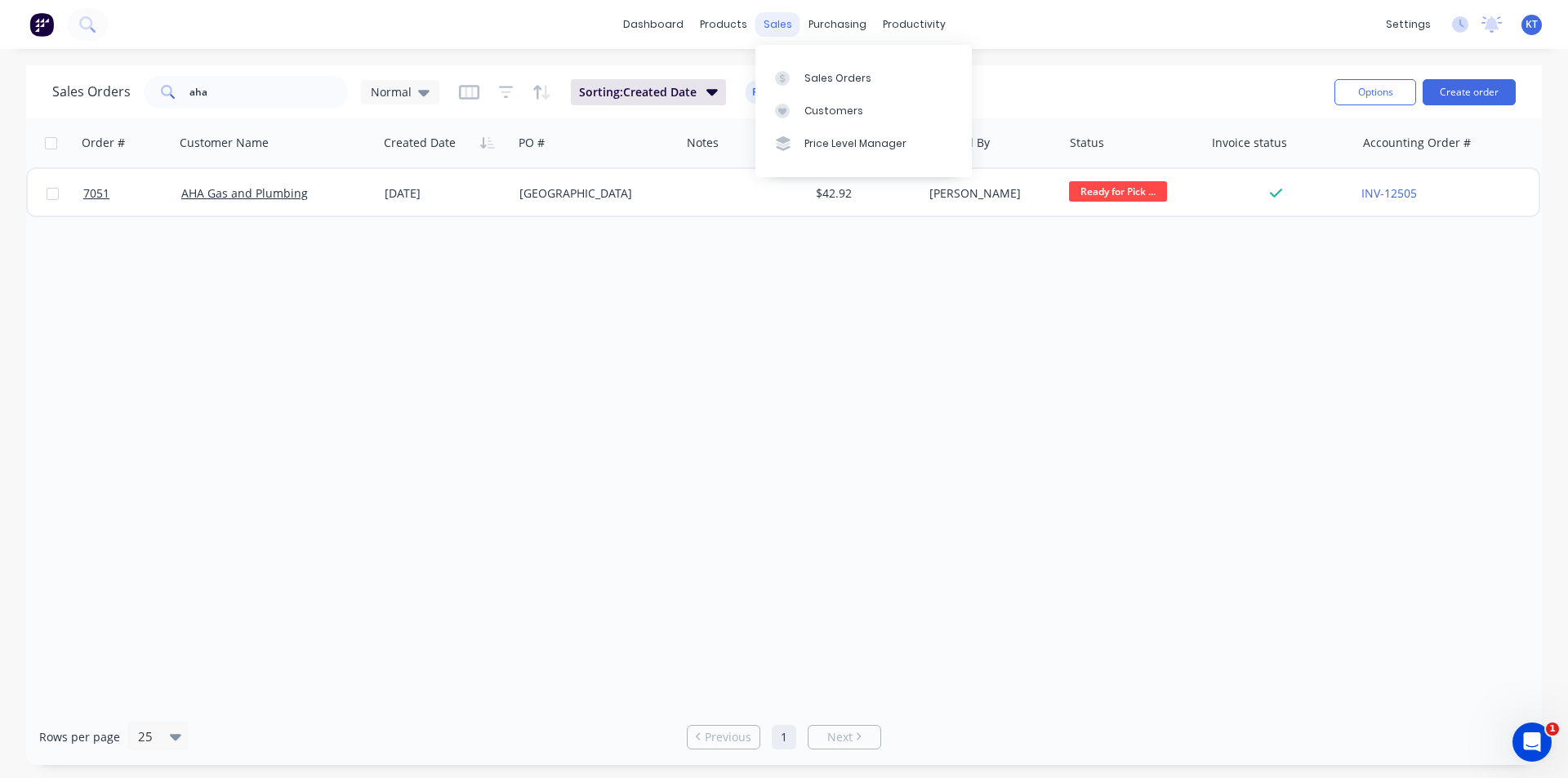
drag, startPoint x: 783, startPoint y: 25, endPoint x: 788, endPoint y: 36, distance: 12.1
click at [783, 25] on div "sales" at bounding box center [778, 24] width 45 height 25
click at [838, 84] on div "Sales Orders" at bounding box center [837, 78] width 67 height 14
click at [282, 95] on input "aha" at bounding box center [269, 92] width 159 height 33
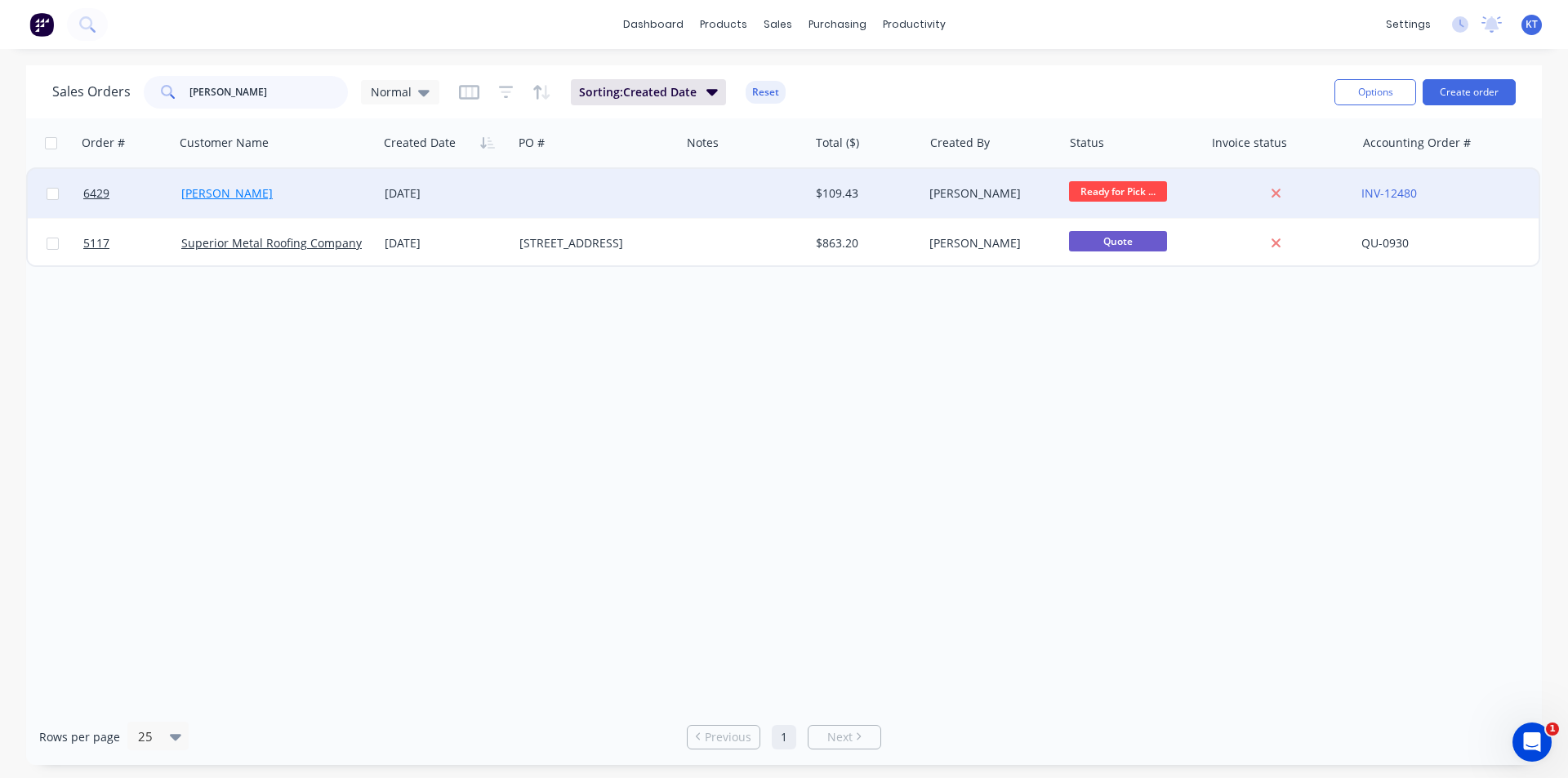
type input "[PERSON_NAME]"
click at [210, 194] on link "[PERSON_NAME]" at bounding box center [227, 193] width 91 height 15
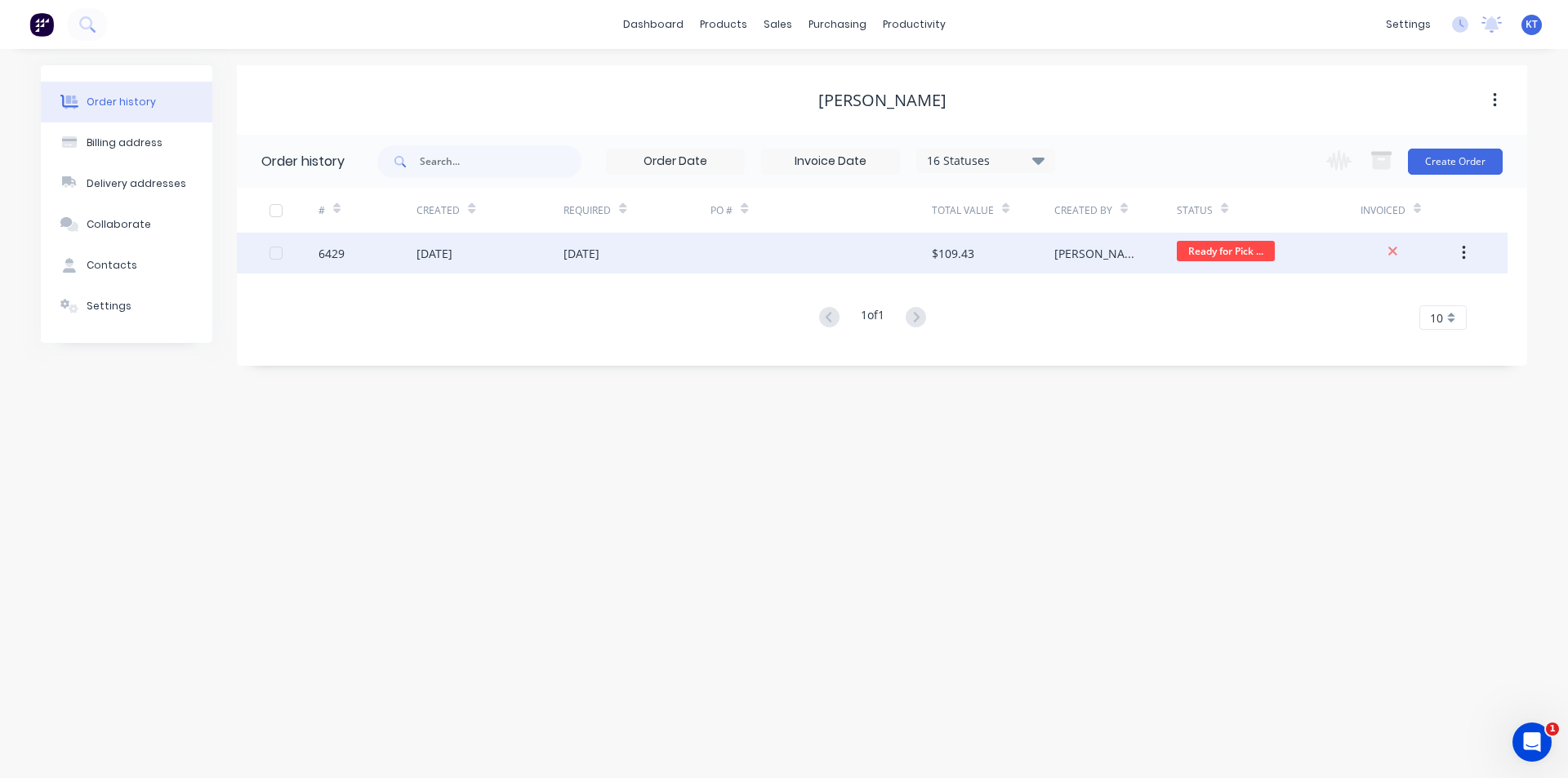
click at [1027, 268] on div "$109.43" at bounding box center [993, 253] width 123 height 41
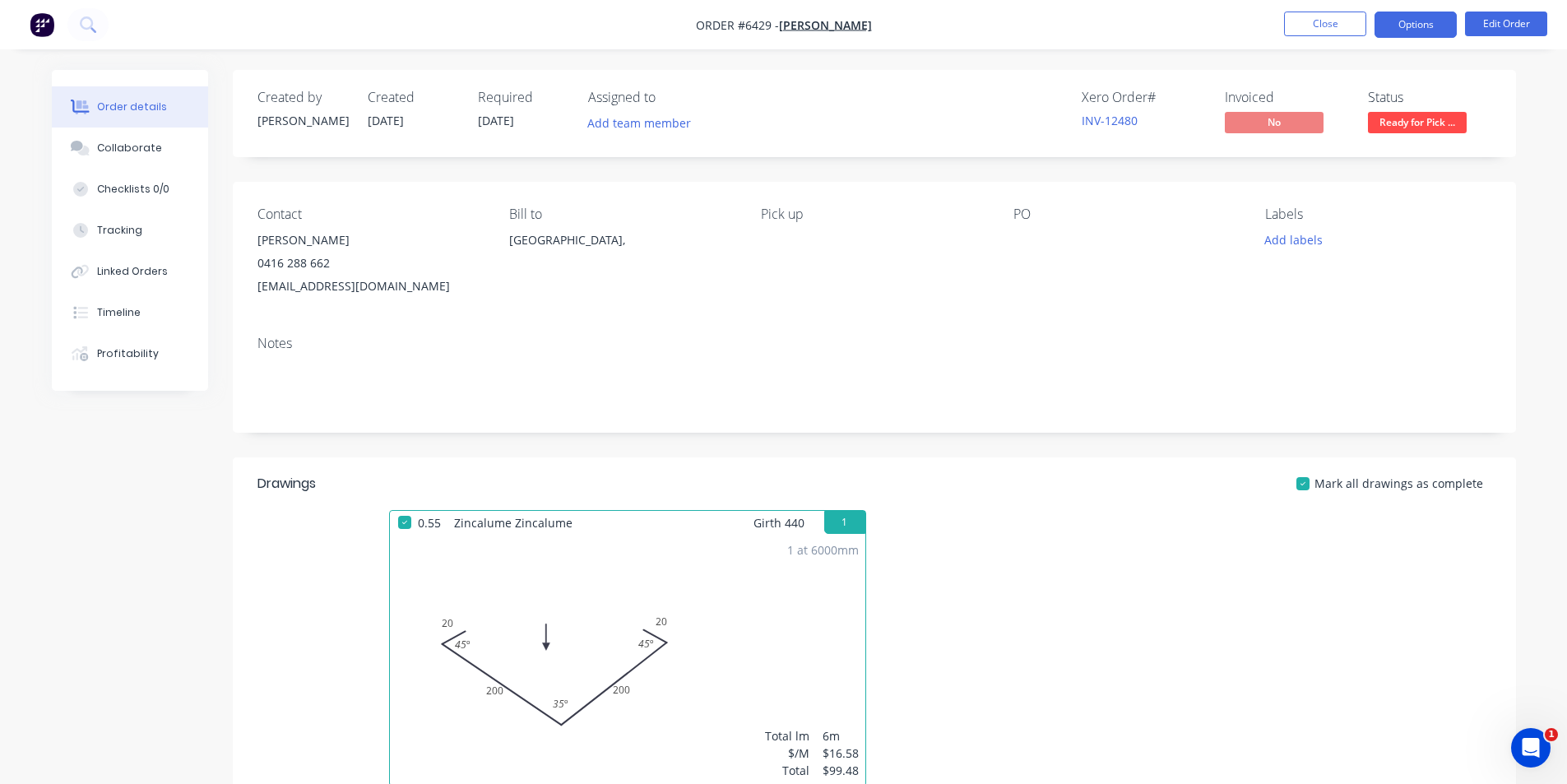
click at [1437, 14] on button "Options" at bounding box center [1416, 24] width 82 height 26
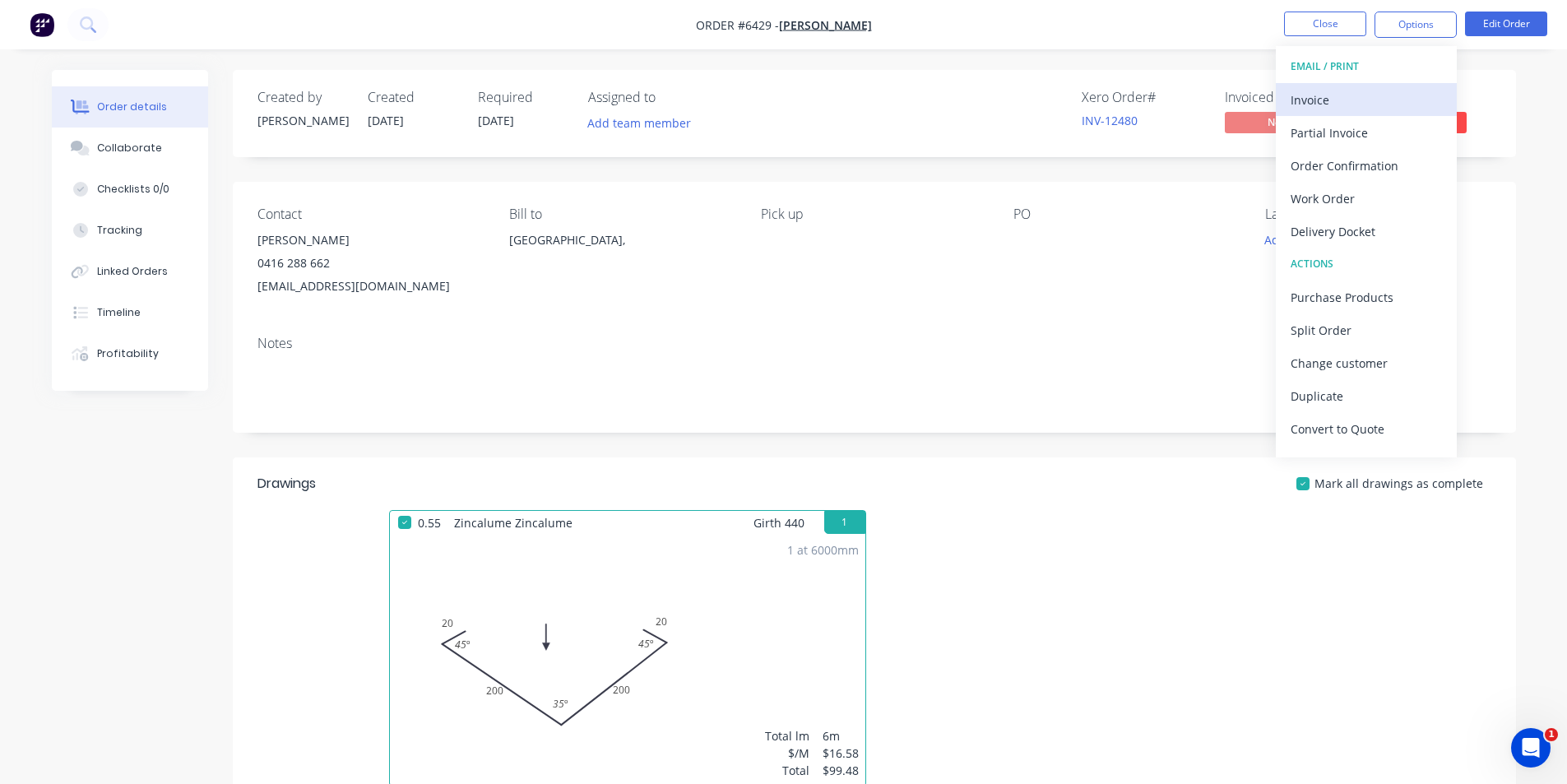
click at [1349, 104] on div "Invoice" at bounding box center [1366, 100] width 151 height 24
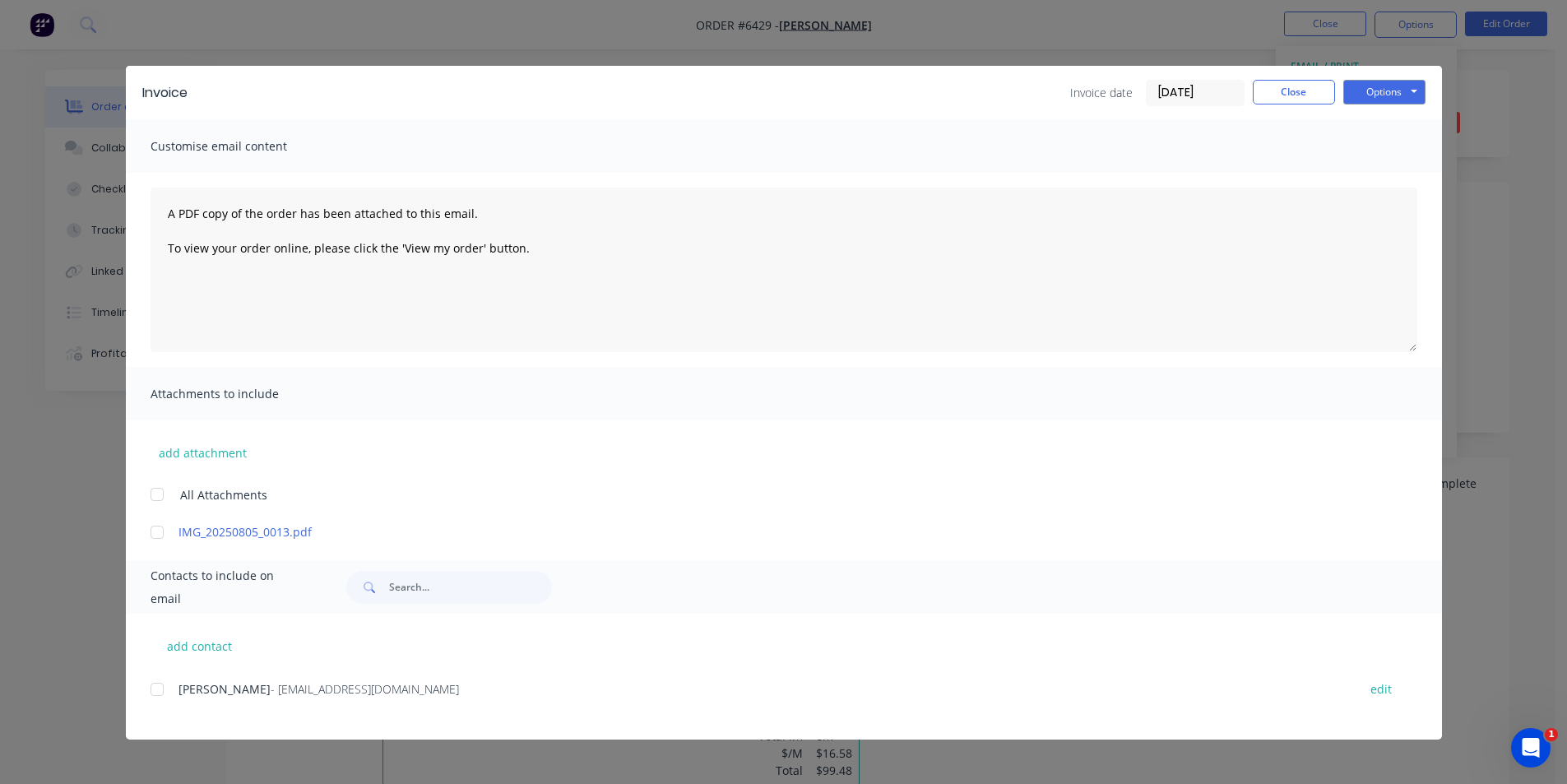
drag, startPoint x: 155, startPoint y: 688, endPoint x: 1455, endPoint y: 206, distance: 1386.5
click at [157, 688] on div at bounding box center [157, 688] width 33 height 33
click at [1387, 99] on button "Options" at bounding box center [1384, 91] width 82 height 25
click at [1393, 173] on button "Email" at bounding box center [1395, 176] width 105 height 27
